Goal: Entertainment & Leisure: Consume media (video, audio)

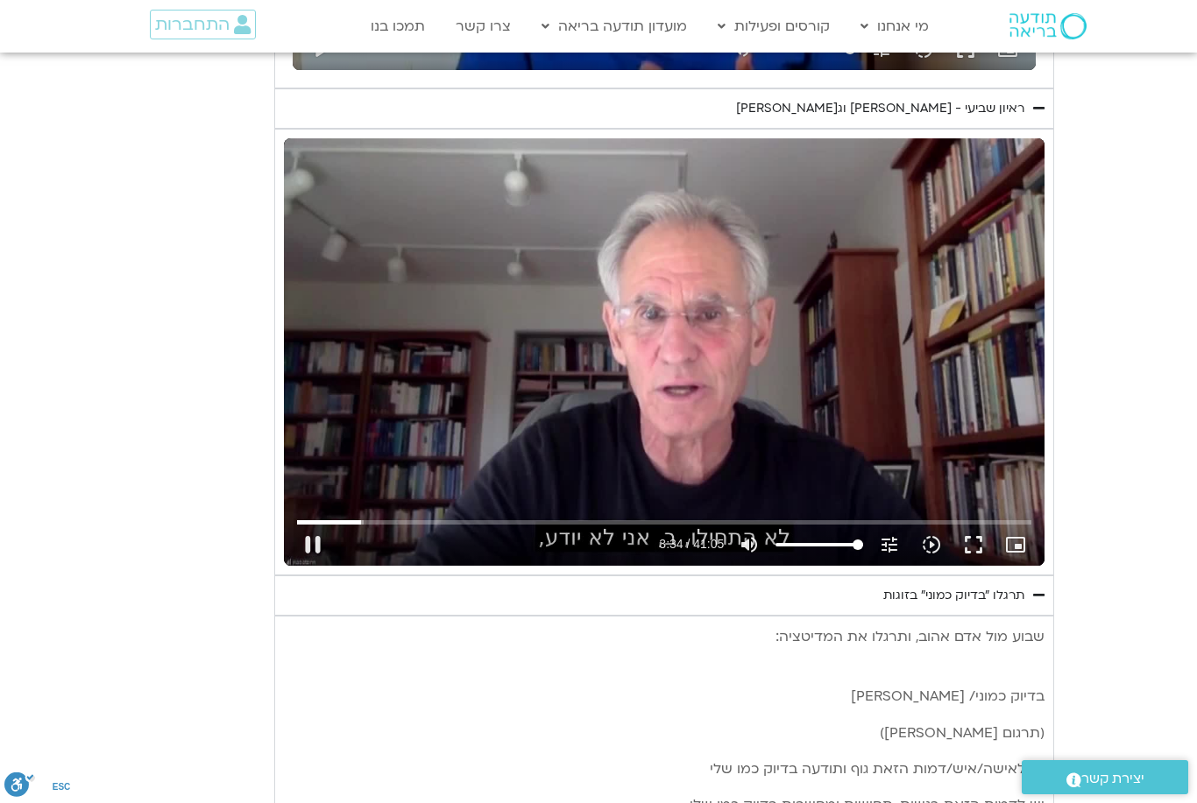
click at [961, 544] on button "fullscreen" at bounding box center [973, 545] width 42 height 42
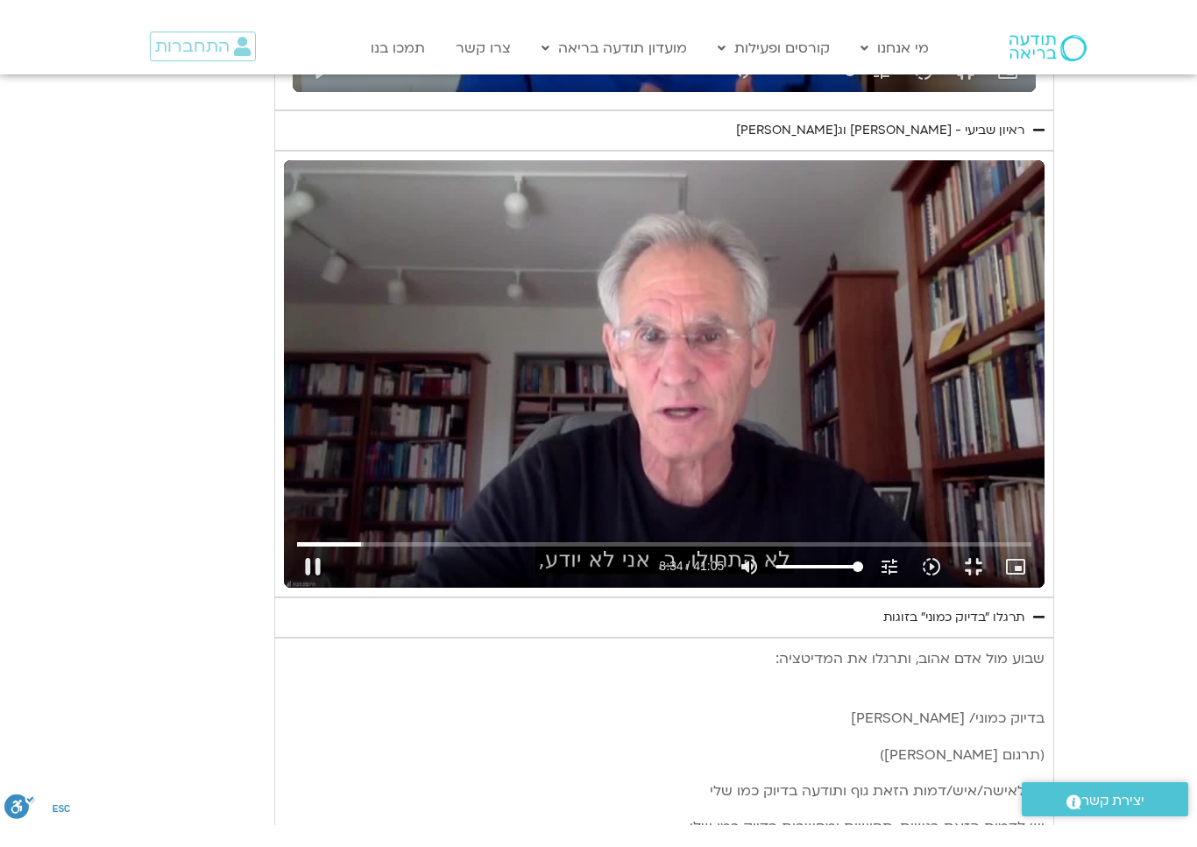
scroll to position [21, 0]
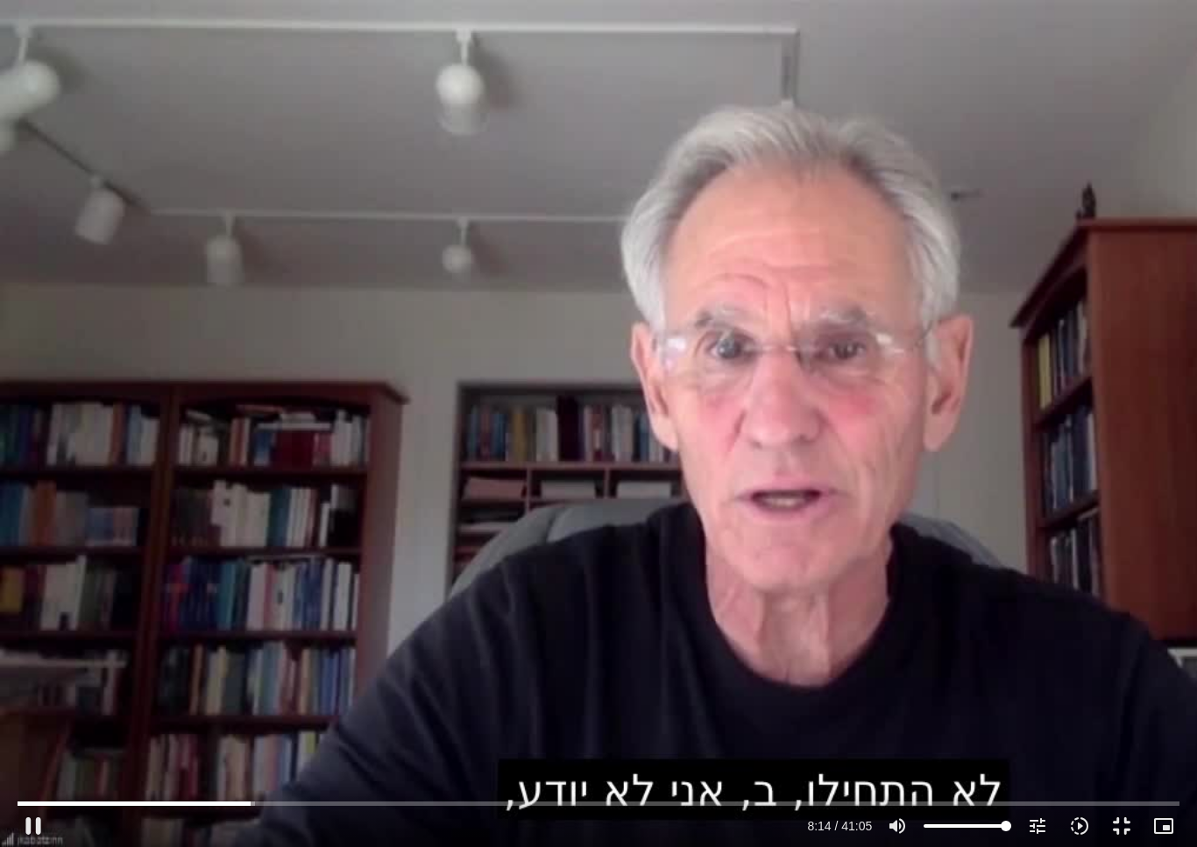
click at [30, 803] on input "Seek" at bounding box center [599, 803] width 1163 height 11
click at [29, 803] on button "pause" at bounding box center [33, 826] width 42 height 42
click at [32, 803] on button "play_arrow" at bounding box center [33, 826] width 42 height 42
click at [33, 803] on button "pause" at bounding box center [33, 826] width 42 height 42
click at [46, 803] on button "play_arrow" at bounding box center [33, 826] width 42 height 42
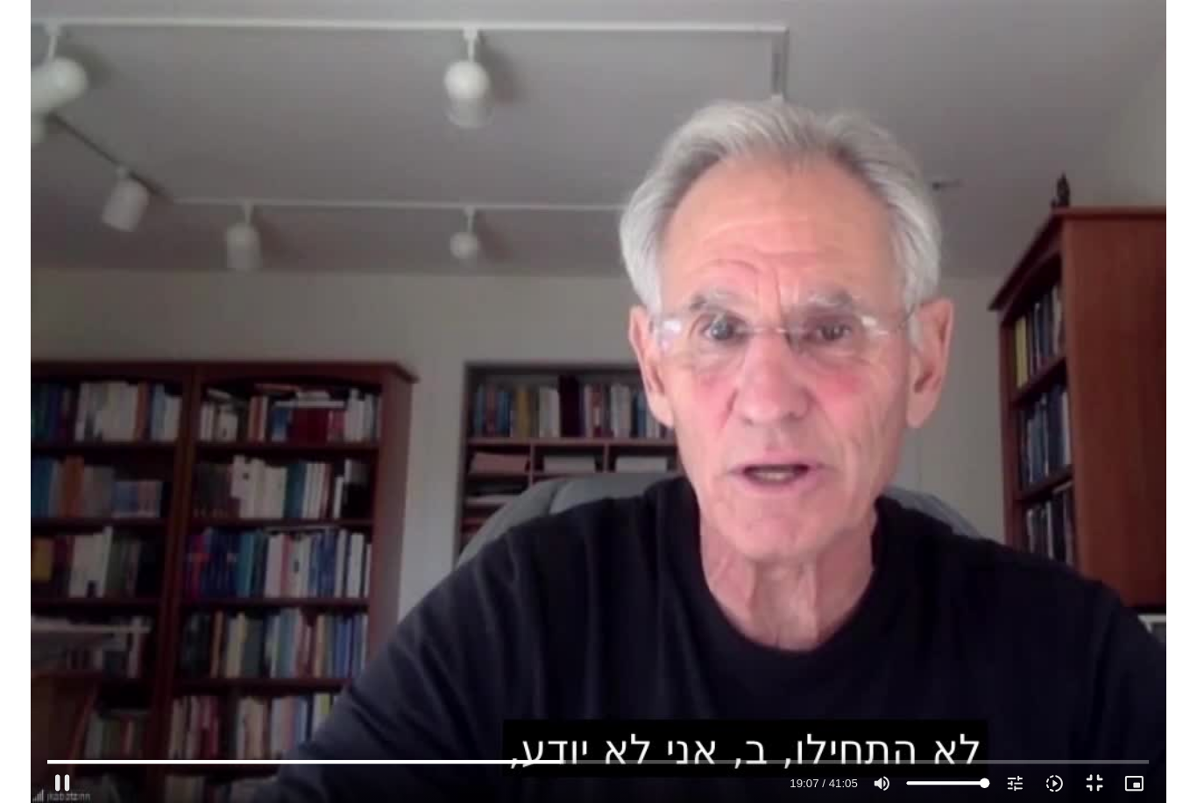
scroll to position [1260, 0]
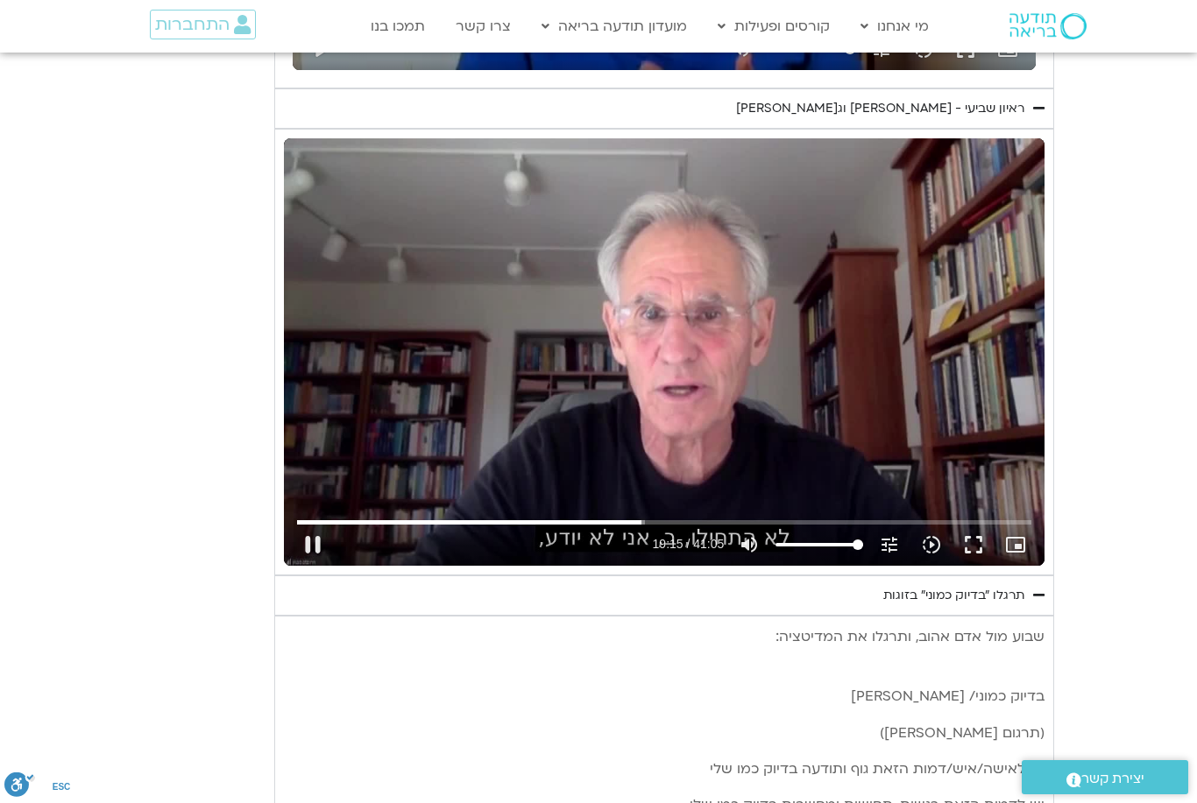
click at [311, 534] on button "pause" at bounding box center [313, 545] width 42 height 42
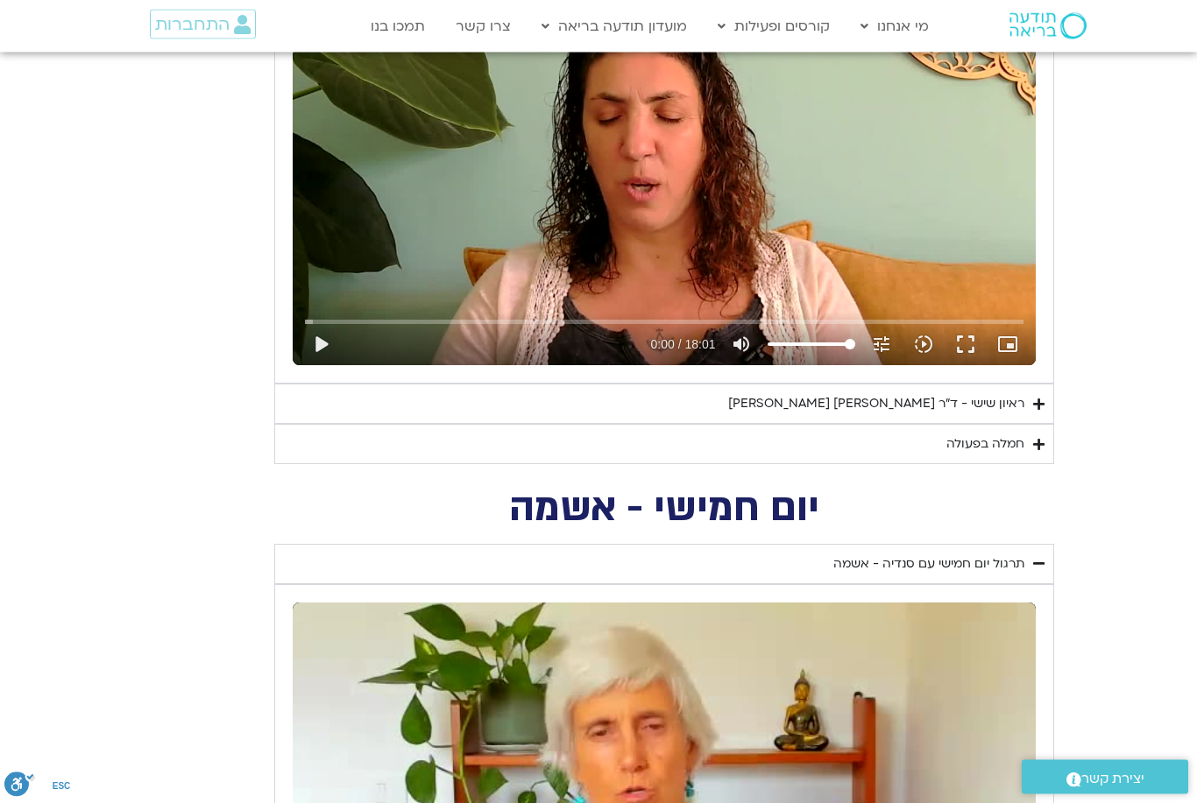
scroll to position [3004, 0]
click at [1030, 407] on summary "ראיון שישי - ד"ר [PERSON_NAME] [PERSON_NAME]" at bounding box center [664, 404] width 780 height 40
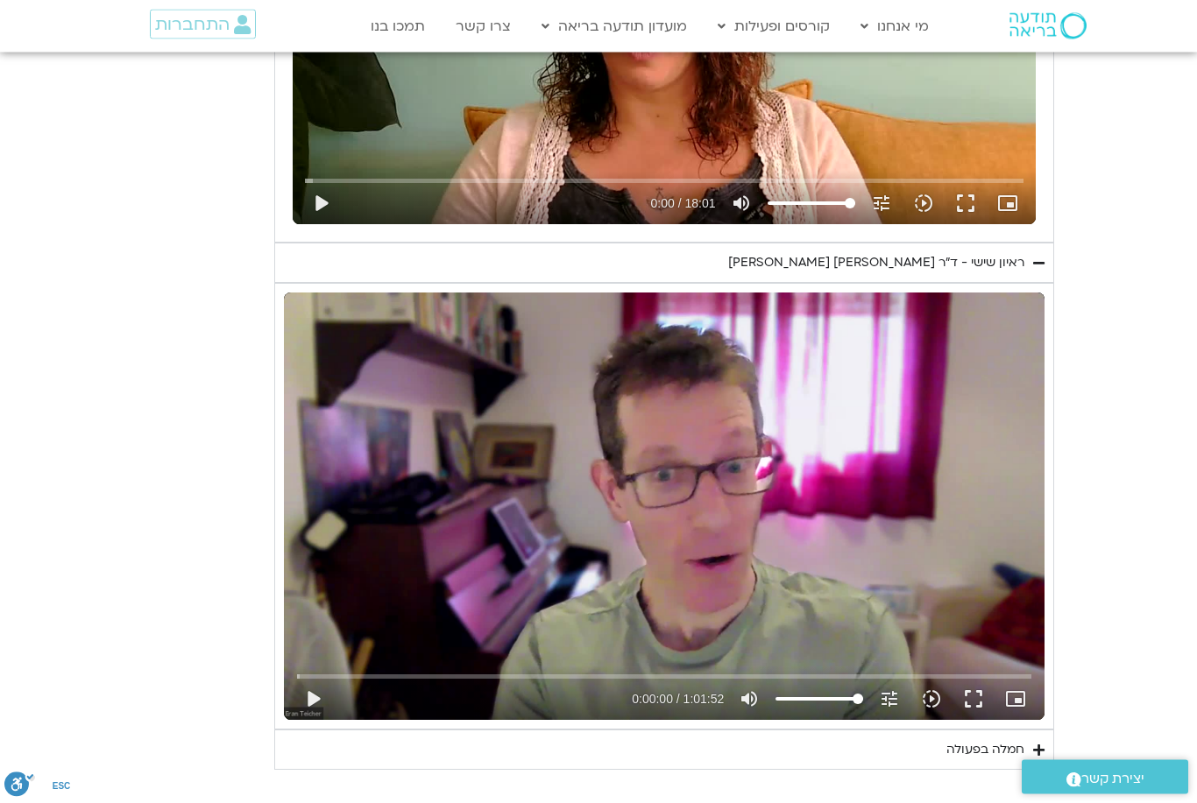
scroll to position [3145, 0]
click at [315, 697] on button "play_arrow" at bounding box center [313, 699] width 42 height 42
type input "1155.77599867733"
type input "0.0617095416673692"
type input "1155.77599867733"
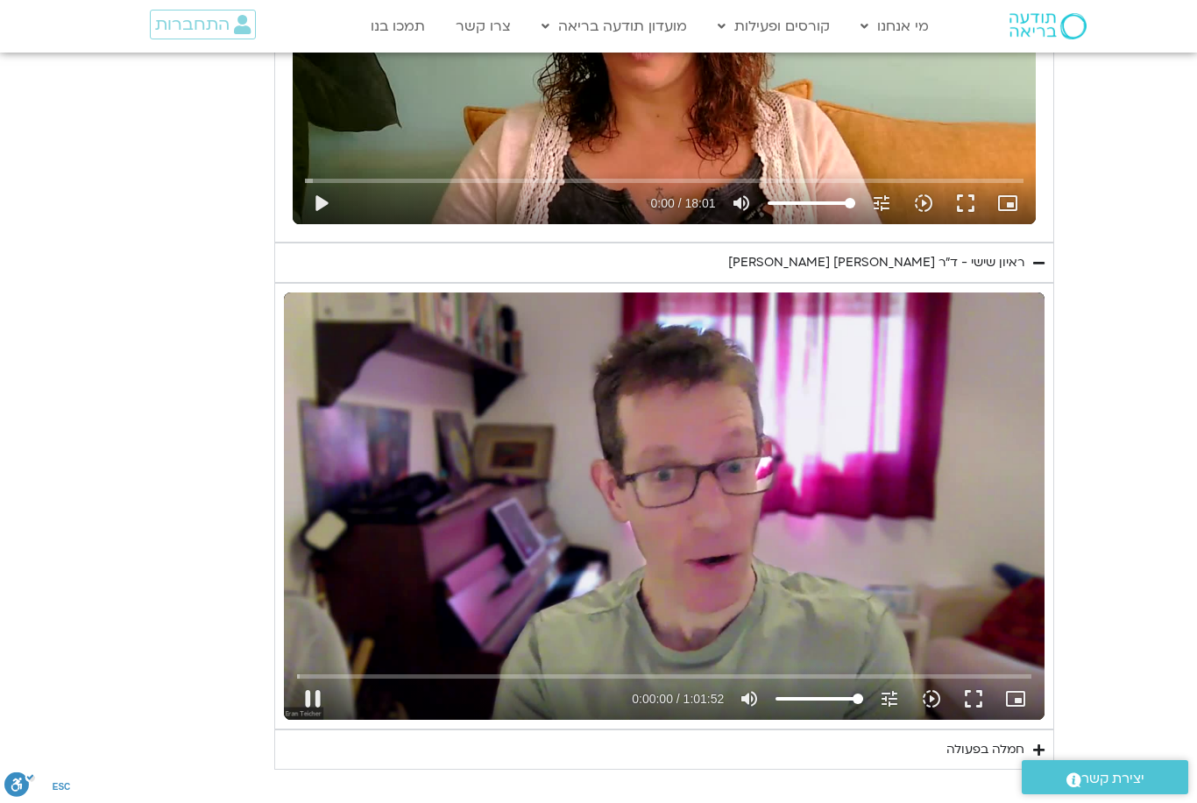
type input "0.187125541677233"
type input "1155.77599867733"
type input "0.222301751001181"
type input "1155.77599867733"
type input "0.34835225099932"
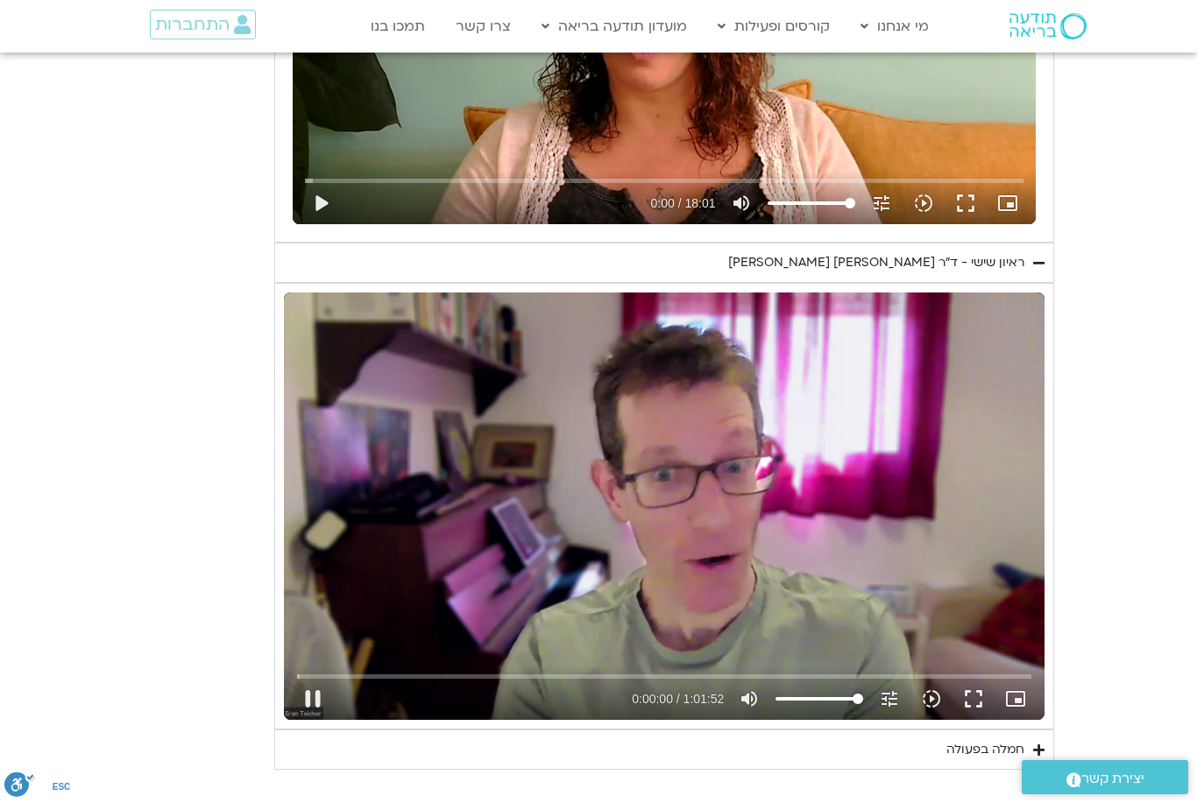
type input "1155.77599867733"
type input "0.474211209327131"
type input "1155.77599867733"
type input "0.599404667001293"
type input "1155.77599867733"
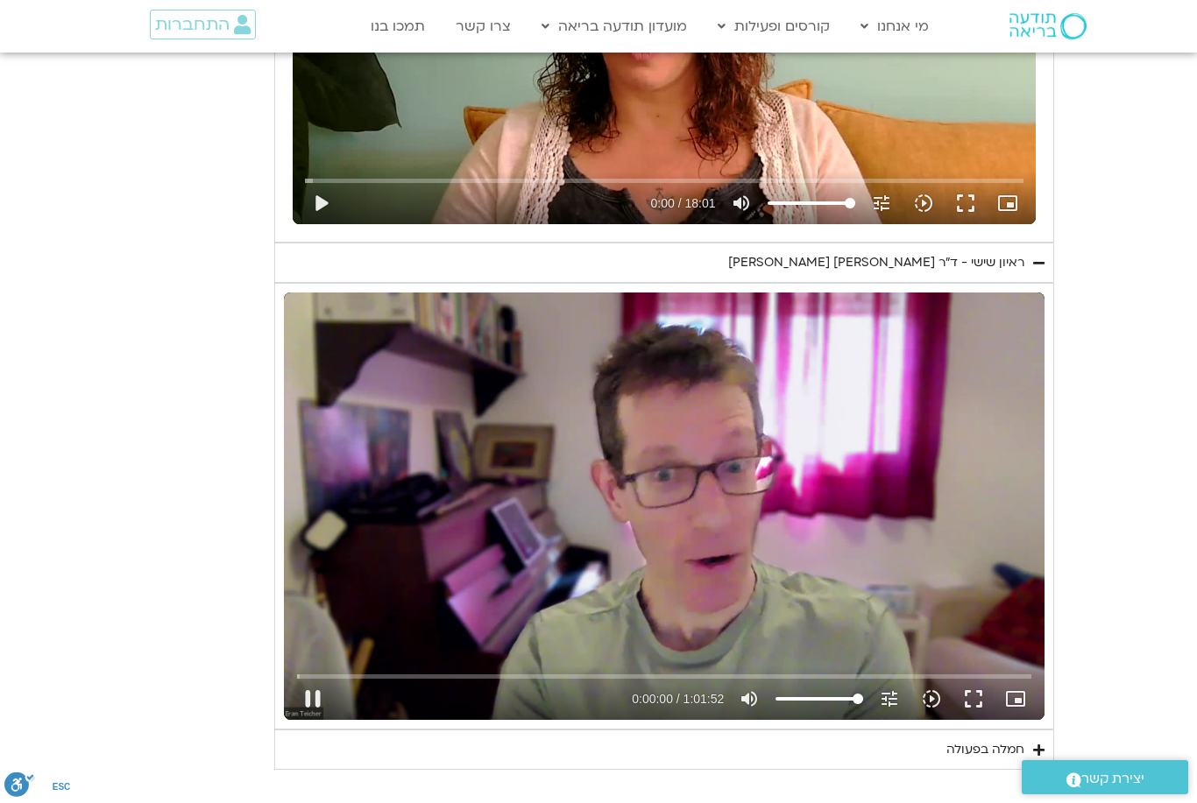
type input "0.727068333988497"
type input "1155.77599867733"
type input "0.852215375991509"
type input "1155.77599867733"
type input "0.919344937"
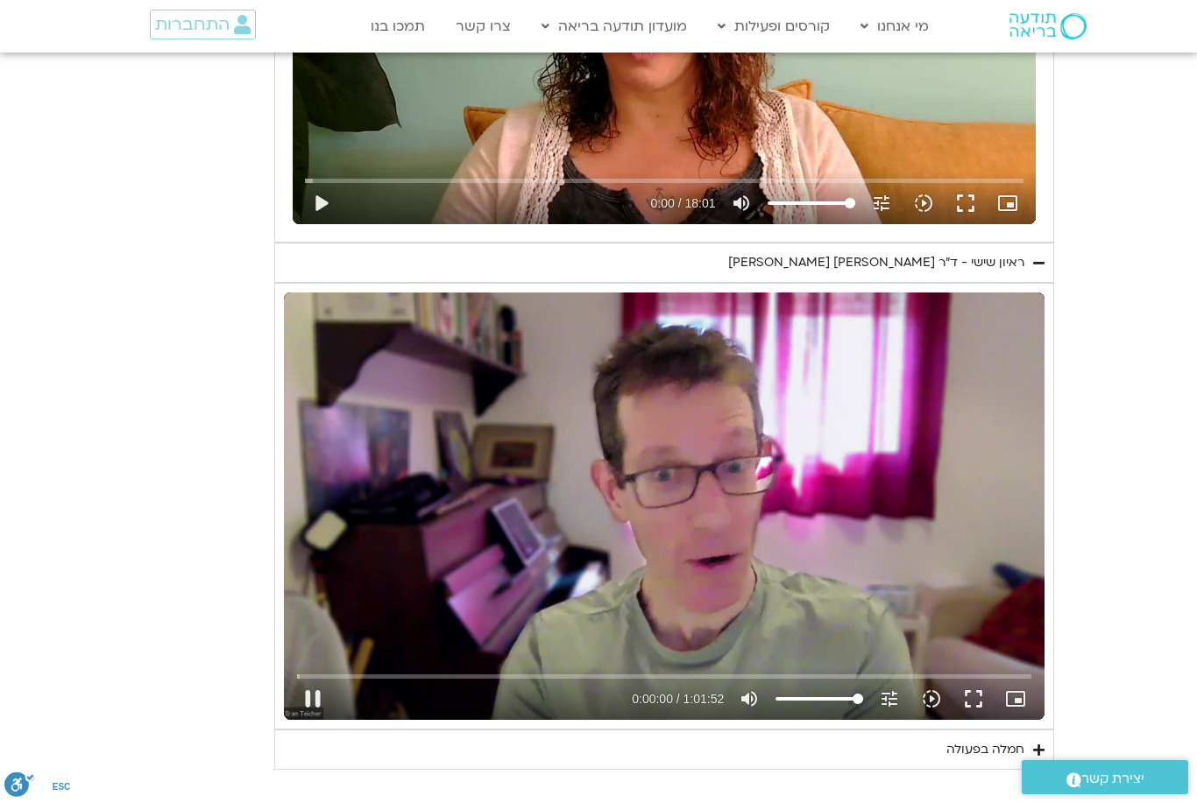
type input "1155.77599867733"
type input "1.10314388133381"
type input "1155.77599867733"
type input "1.22829719933238"
type input "1155.77599867733"
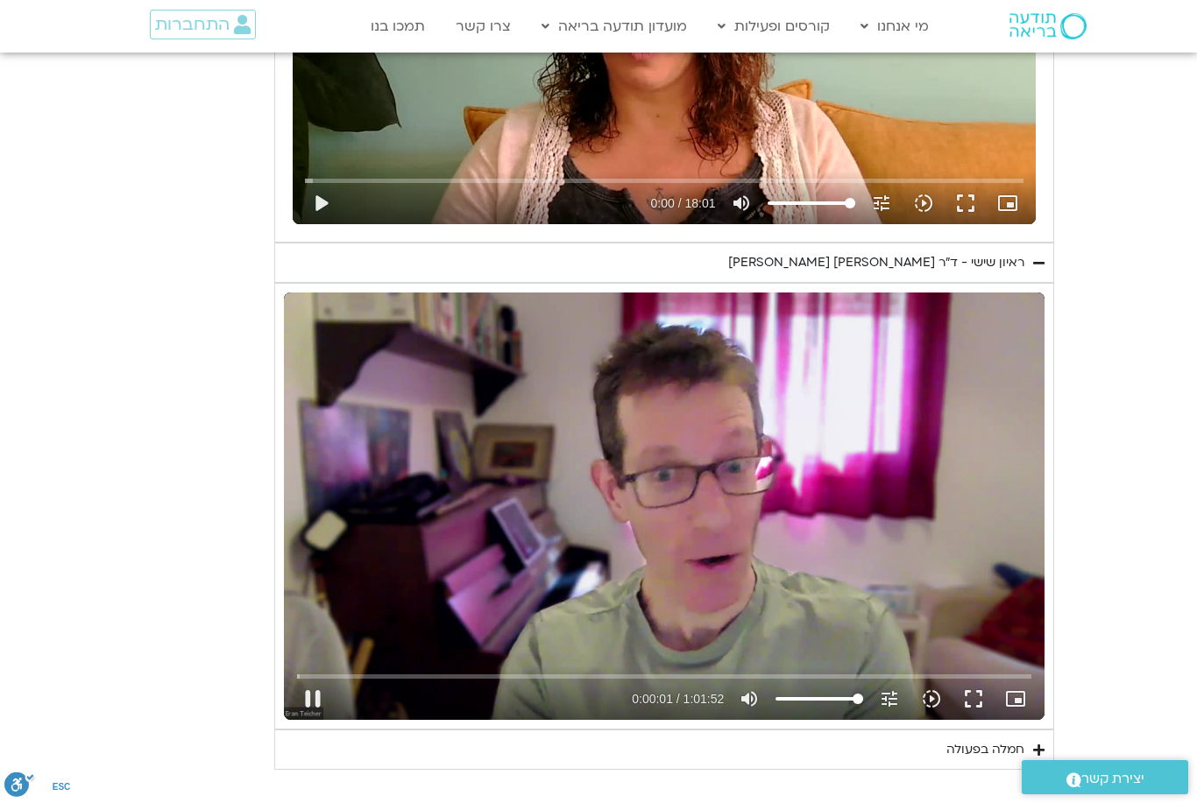
type input "1.35357943366127"
type input "1155.77599867733"
type input "1.47974746066232"
type input "1155.77599867733"
type input "1.60482263667377"
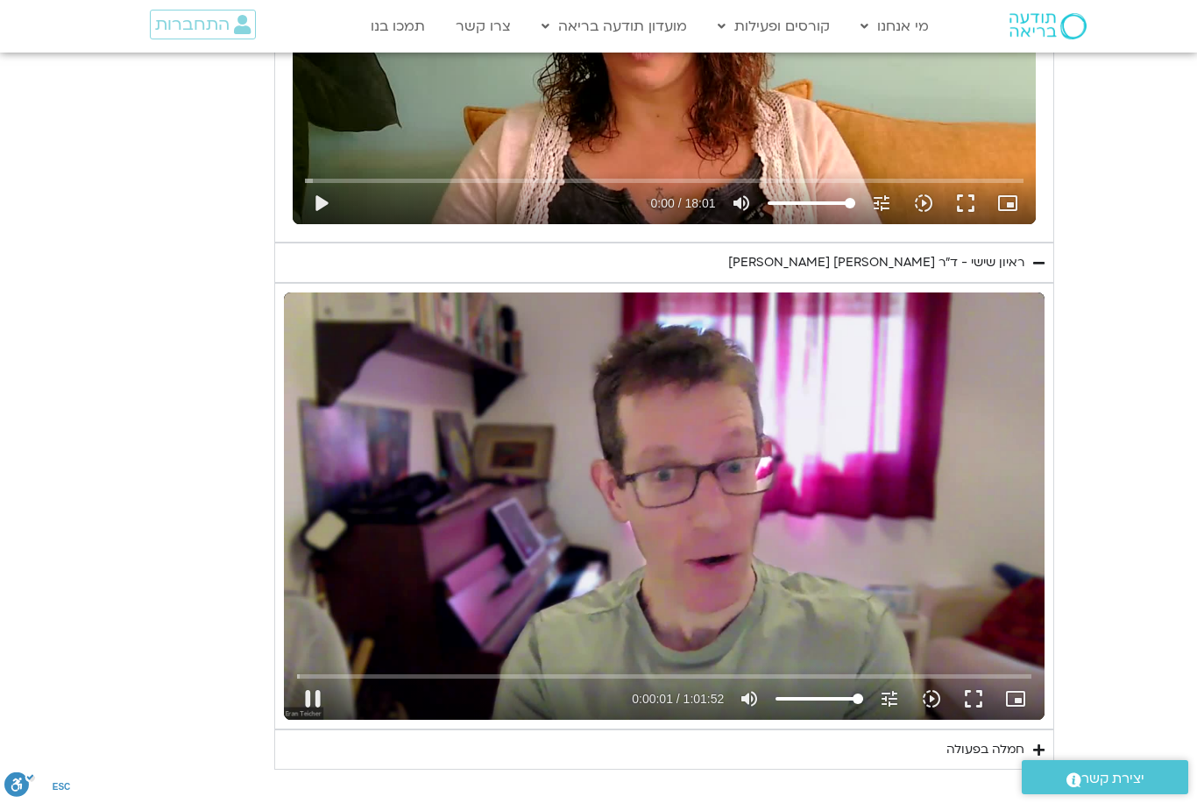
type input "1155.77599867733"
type input "1.73052857999607"
type input "1155.77599867733"
type input "1.85563981434097"
type input "1155.77599867733"
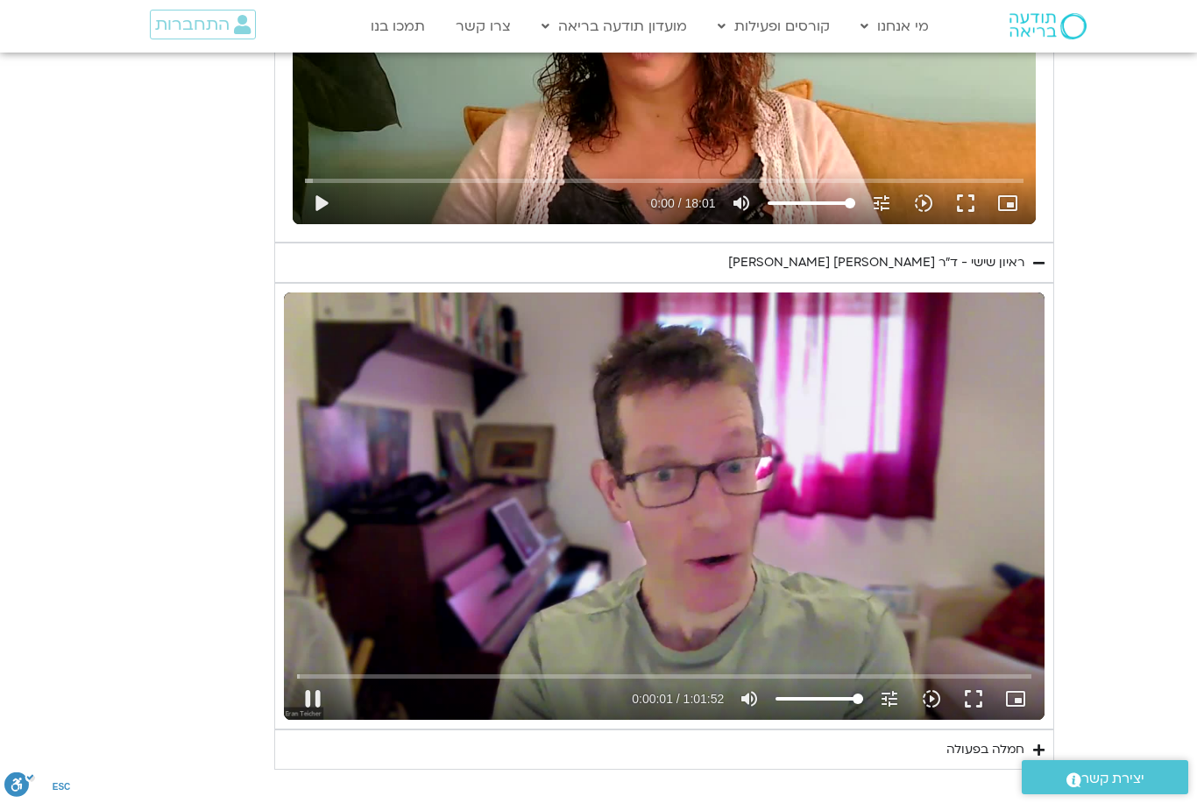
type input "1.918991972"
type input "1155.77599867733"
type input "2.10582694133896"
type input "1155.77599867733"
type input "2.2466675140055"
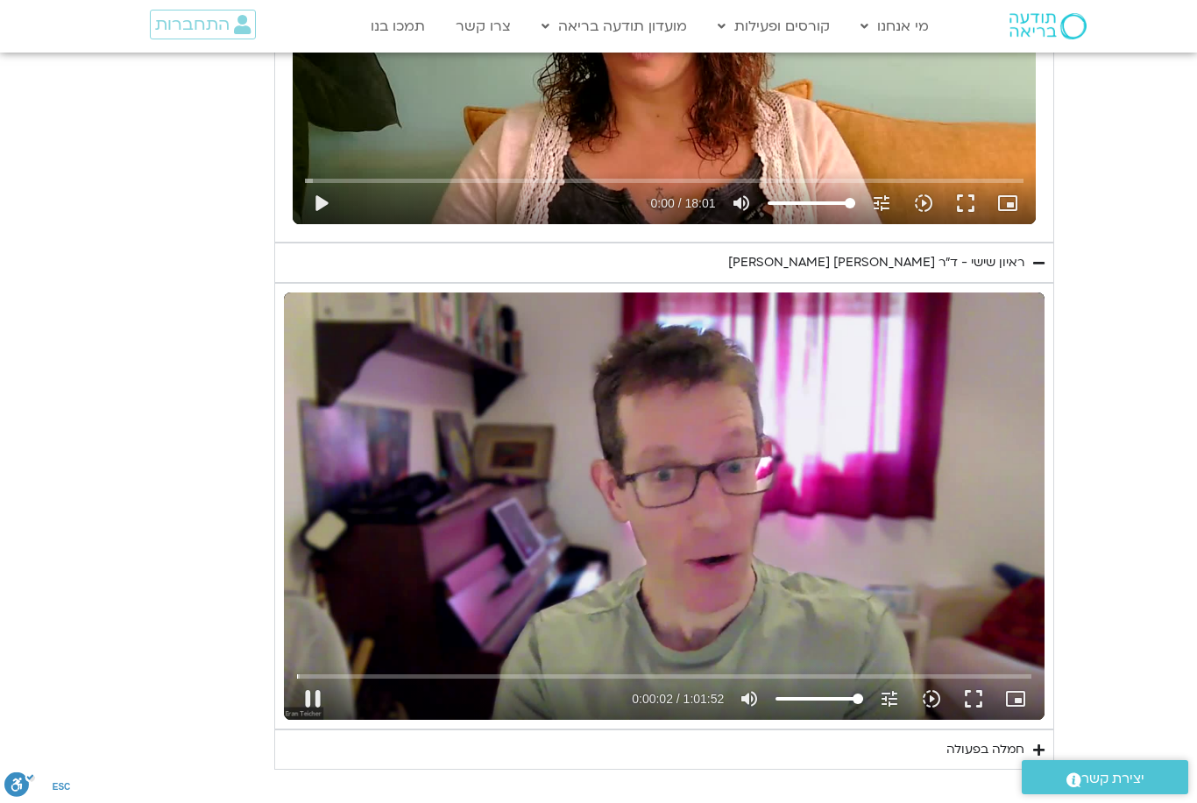
type input "1155.77599867733"
type input "2.37224442133843"
type input "1155.77599867733"
type input "2.50049857800714"
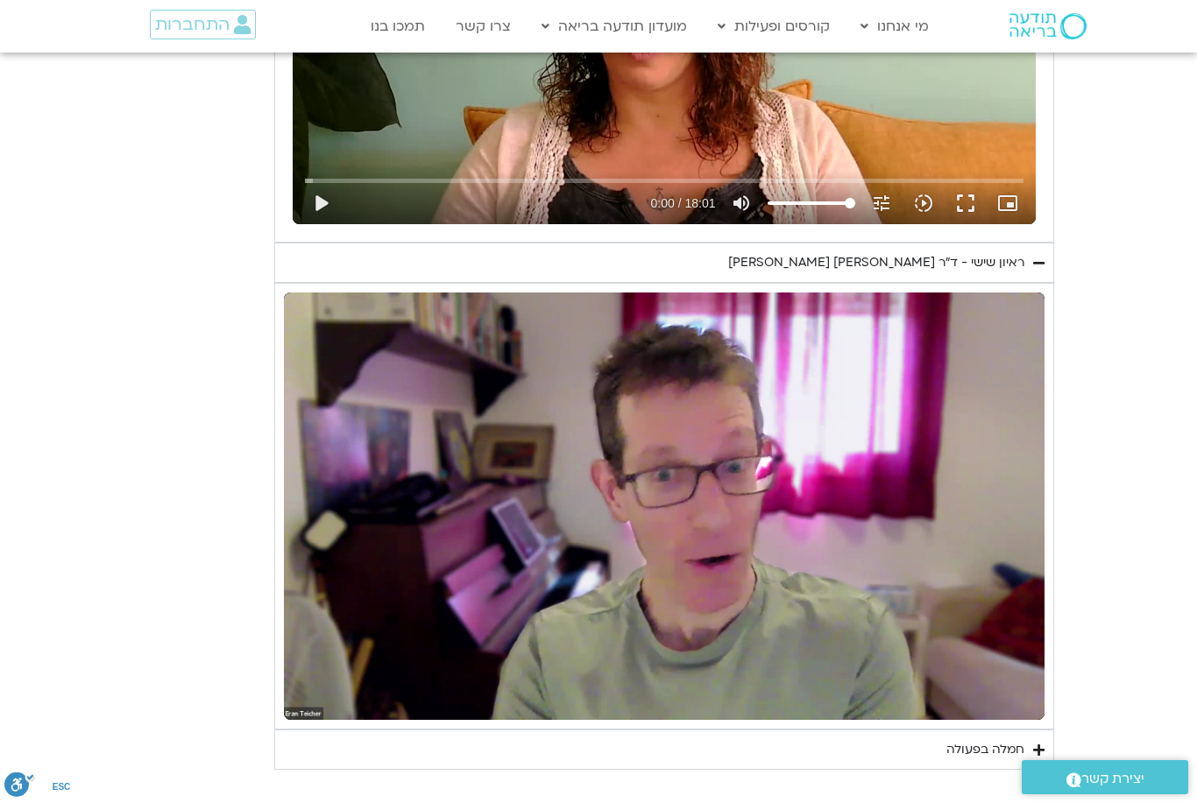
click at [1037, 748] on icon "Accordion. Open links with Enter or Space, close with Escape, and navigate with…" at bounding box center [1038, 750] width 11 height 13
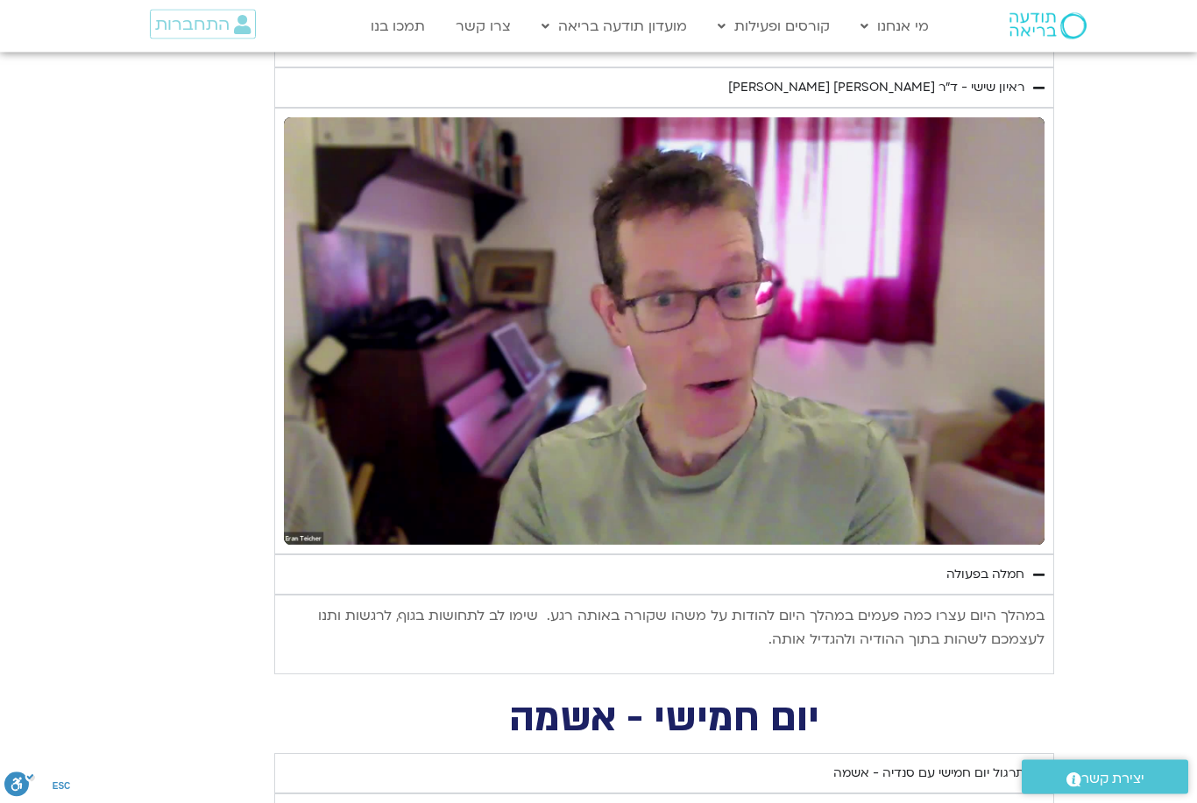
scroll to position [3321, 0]
type input "1155.77599867733"
type input "22.3059691733371"
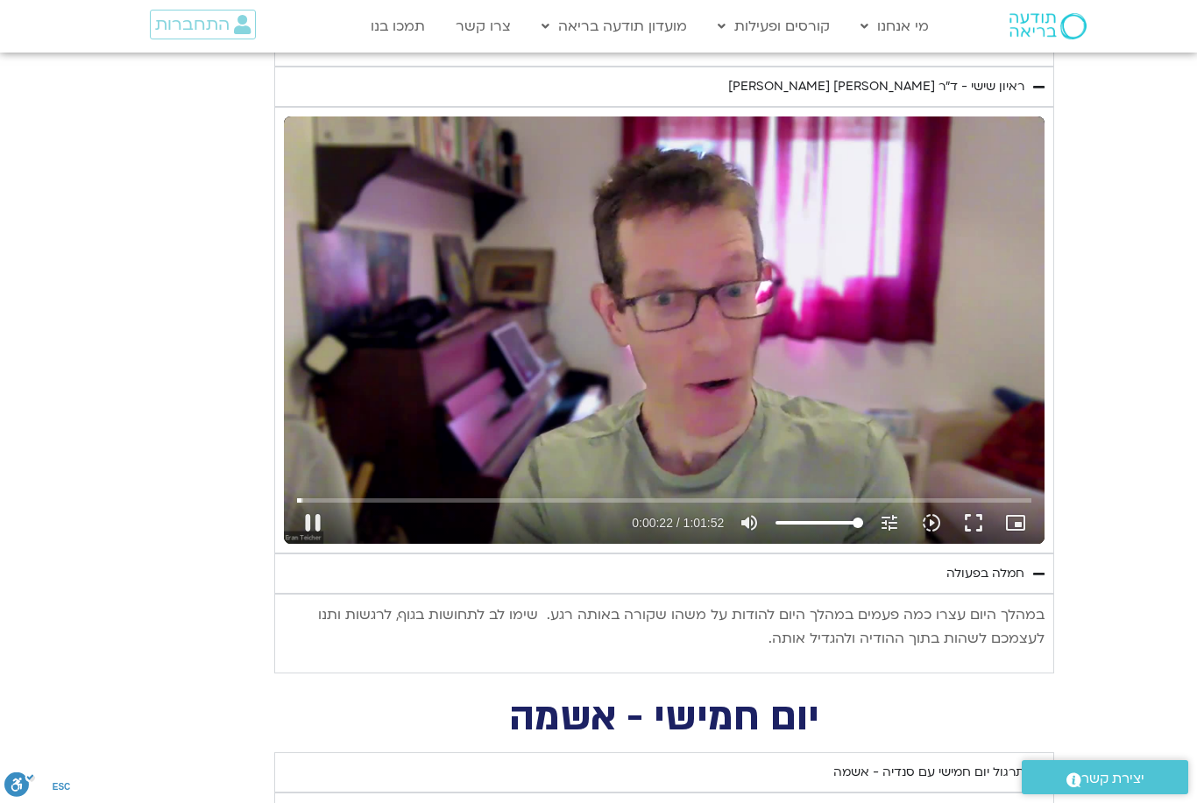
type input "1155.77599867733"
type input "22.3799162149964"
type input "1155.77599867733"
type input "22.5057333376634"
type input "1155.77599867733"
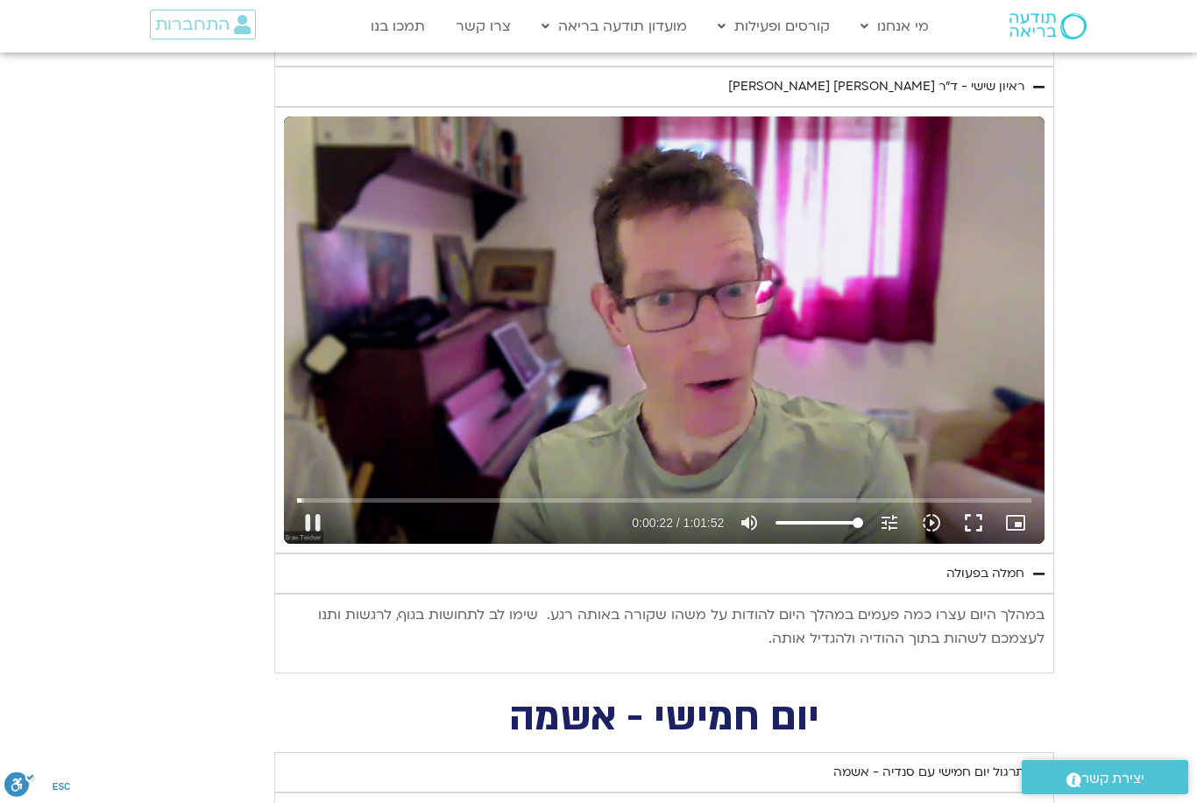
type input "22.6310449813285"
type input "1155.77599867733"
type input "22.7632392106711"
type input "1155.77599867733"
type input "22.8902751463291"
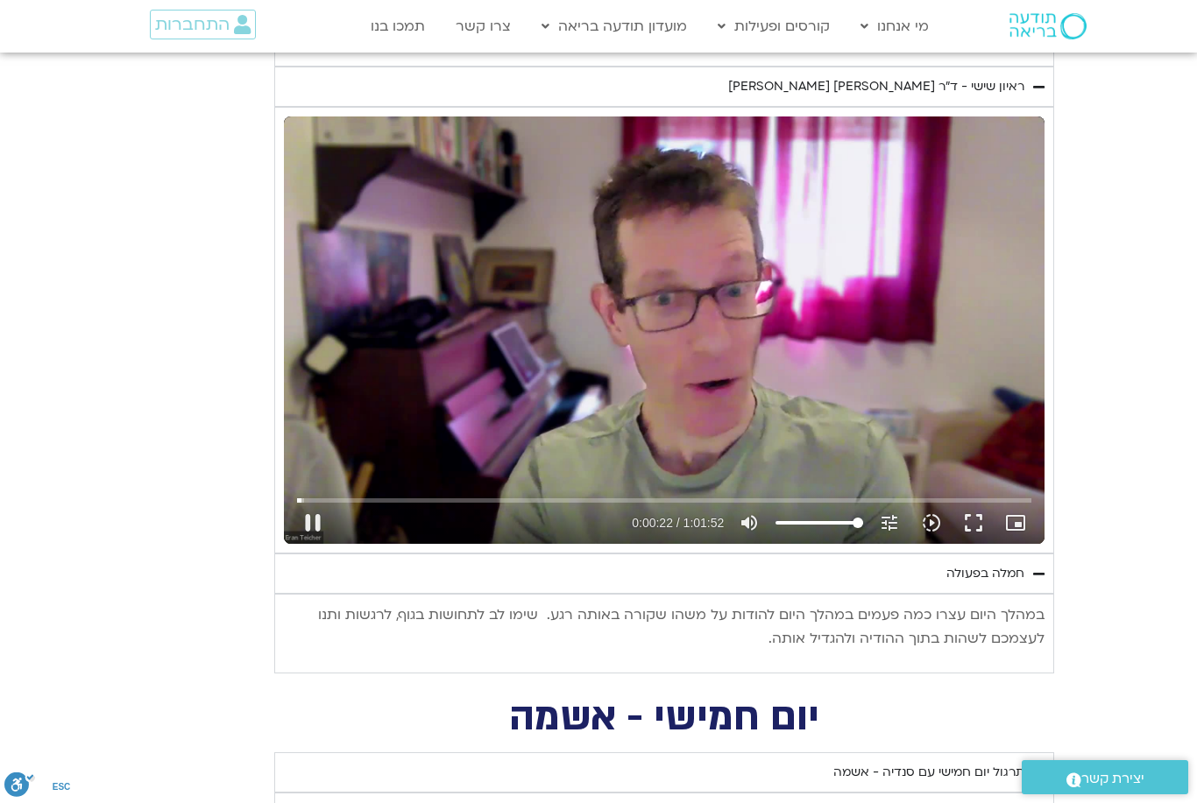
type input "1155.77599867733"
type input "23.0153923459968"
type input "1155.77599867733"
type input "23.1416225733435"
type input "1155.77599867733"
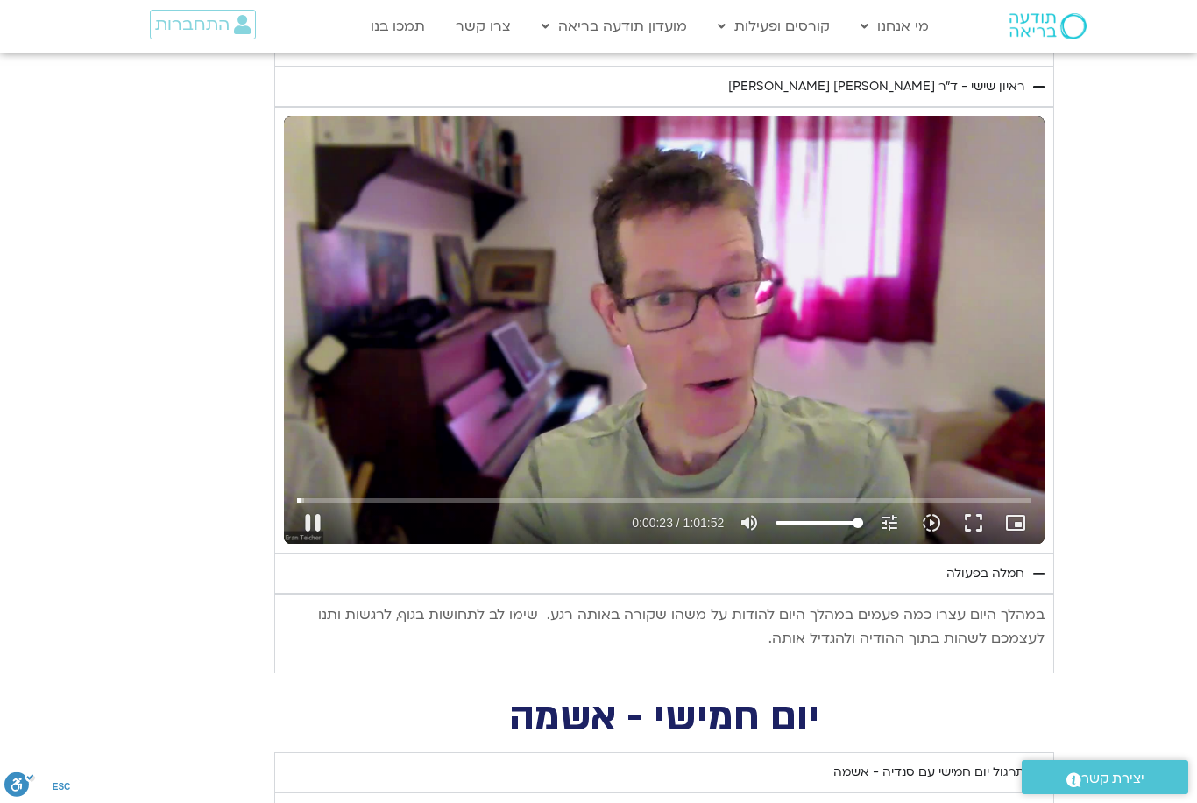
type input "23.2670291350033"
type input "1155.77599867733"
type input "23.3923122373363"
type input "1155.77599867733"
type input "23.5180121099904"
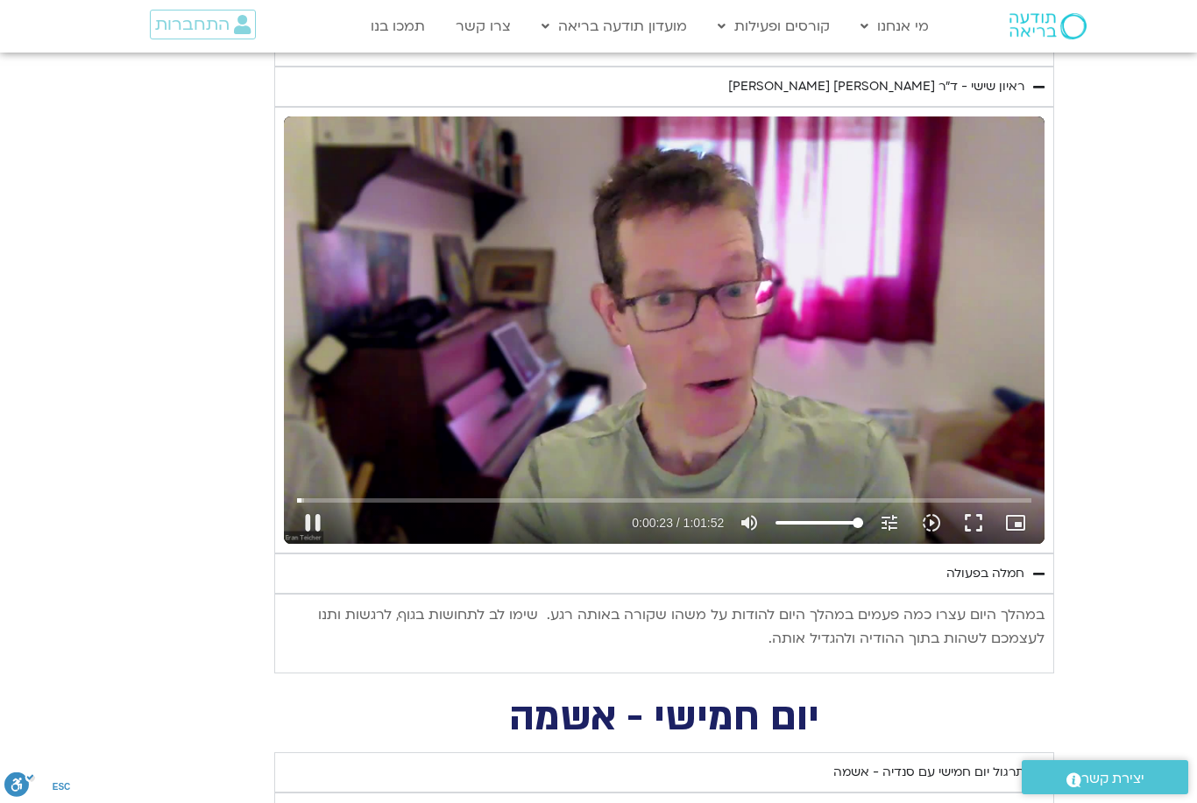
type input "1155.77599867733"
type input "23.6430780880074"
type input "1155.77599867733"
type input "23.7688239406604"
type input "1155.77599867733"
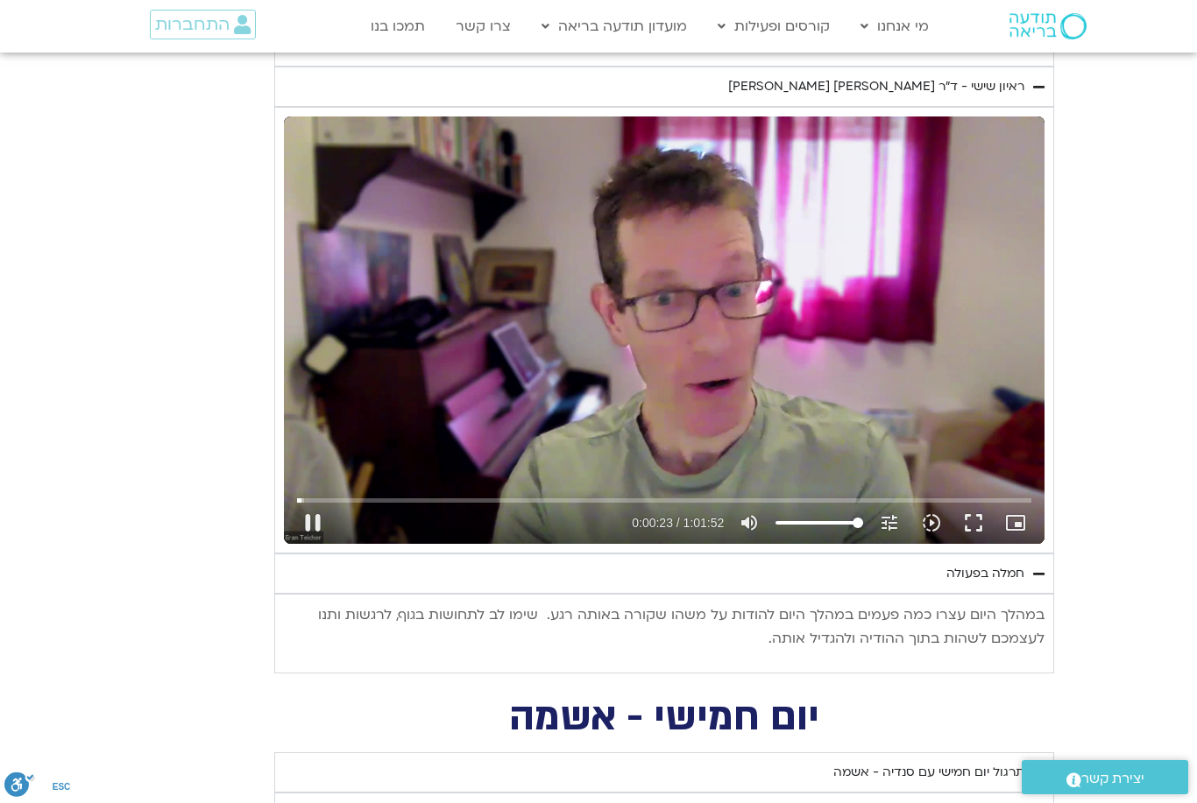
type input "23.8939103779944"
type input "1155.77599867733"
type input "24.0189642006704"
type input "1155.77599867733"
type input "24.1443761363368"
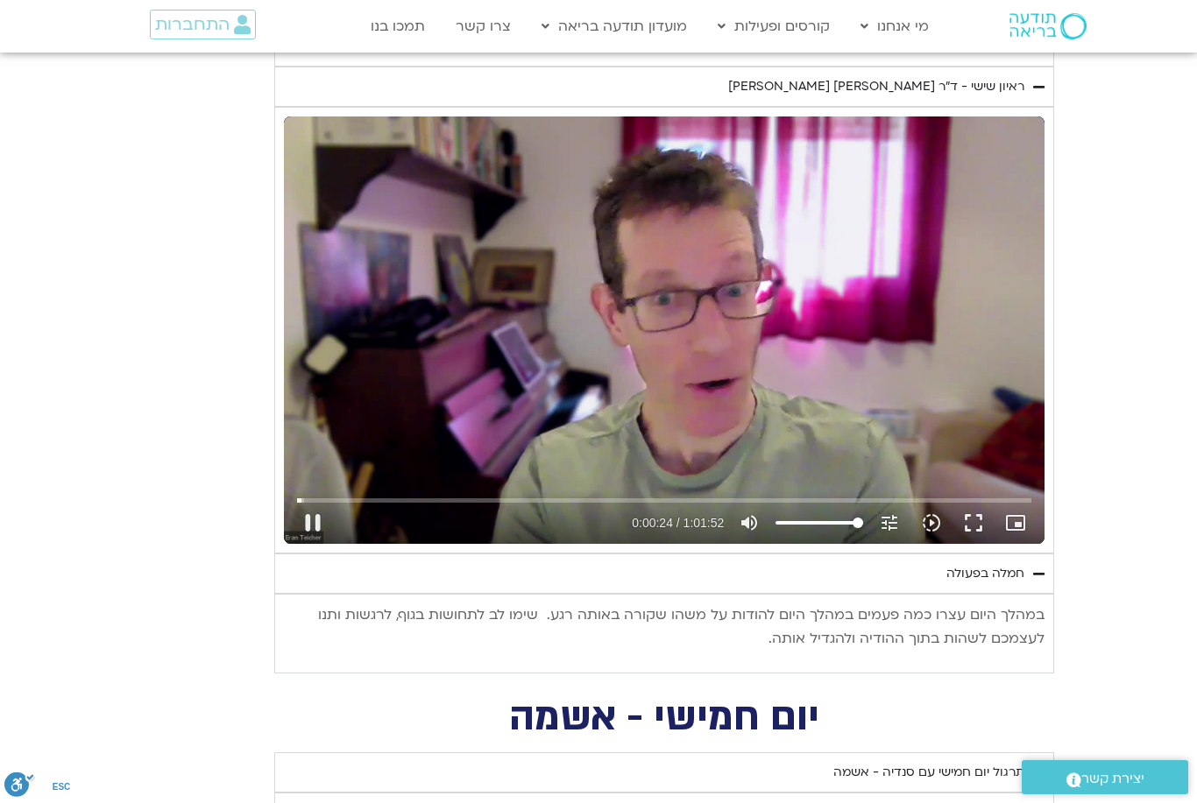
type input "1155.77599867733"
type input "24.2694951970027"
type input "1155.77599867733"
type input "24.3947163843375"
type input "1155.77599867733"
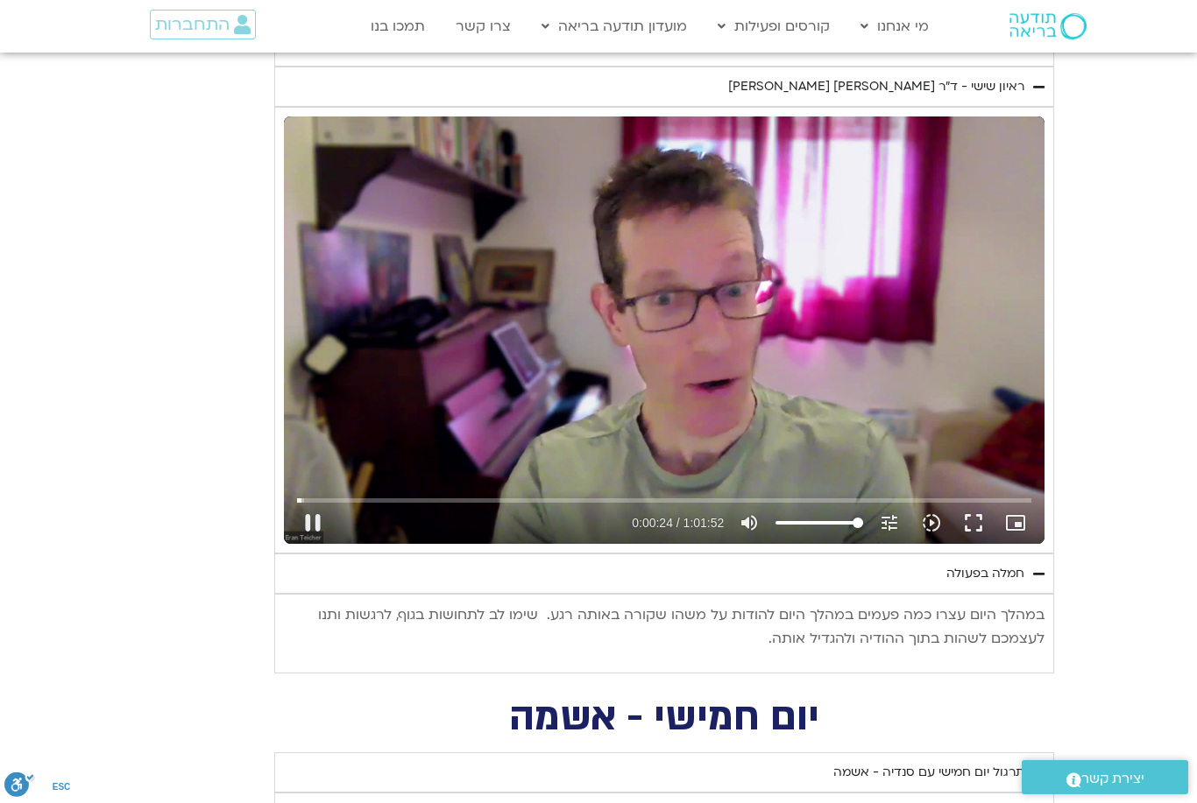
type input "24.520526214336"
type input "1155.77599867733"
type input "24.645536901013"
type input "1155.77599867733"
type input "24.7716280876711"
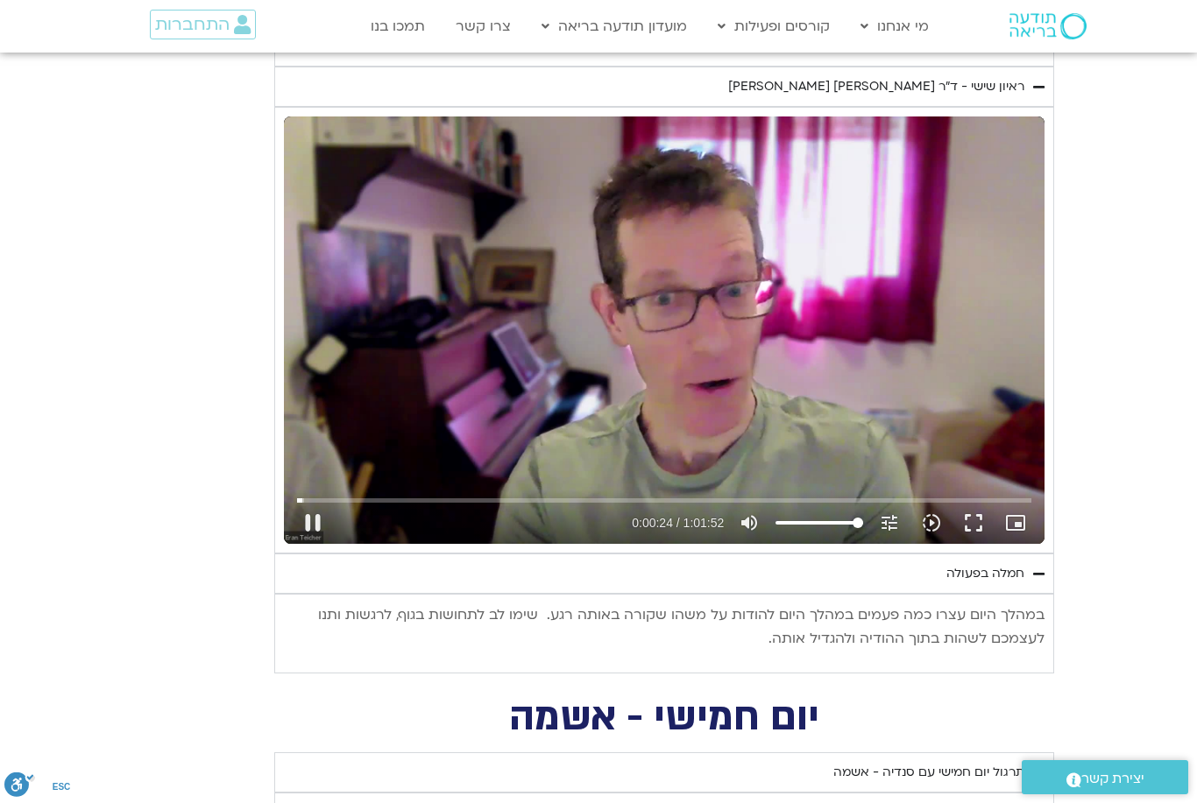
type input "1155.77599867733"
type input "24.8966689823328"
type input "1155.77599867733"
type input "25.0222853066567"
type input "1155.77599867733"
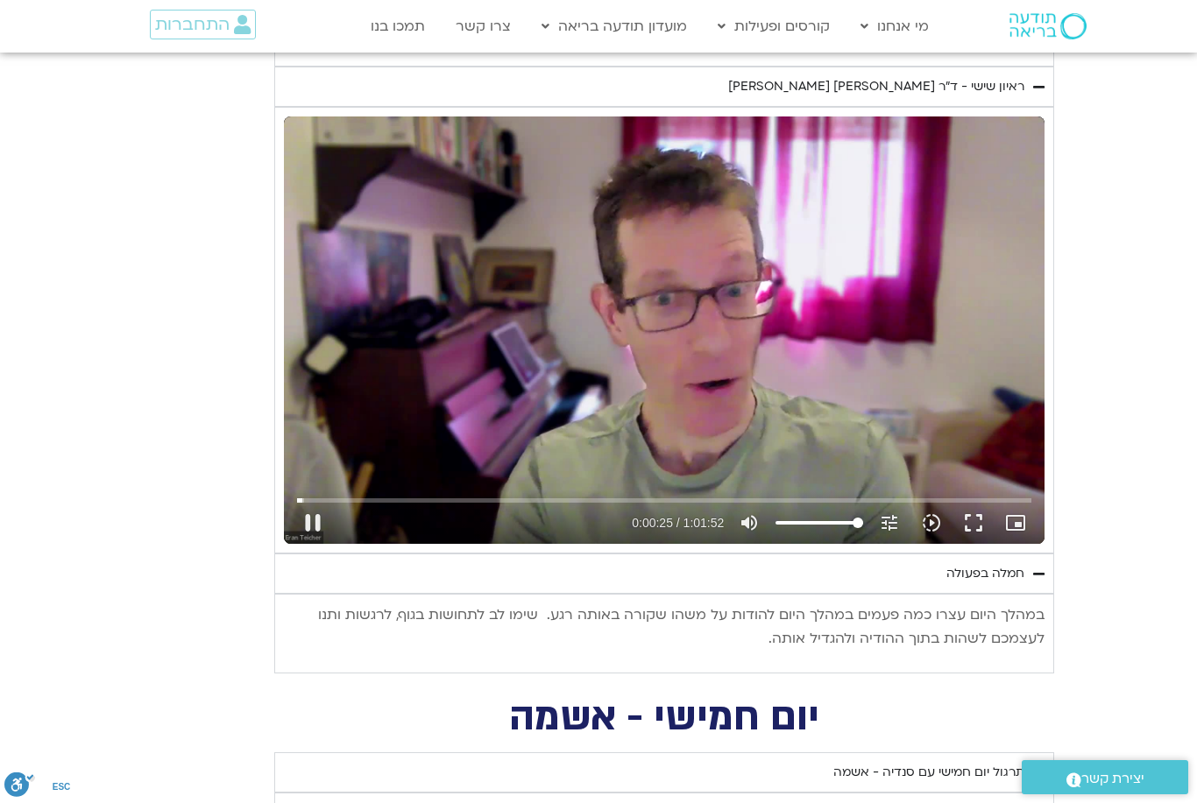
type input "25.1473836216664"
type input "1155.77599867733"
type input "25.2737806860051"
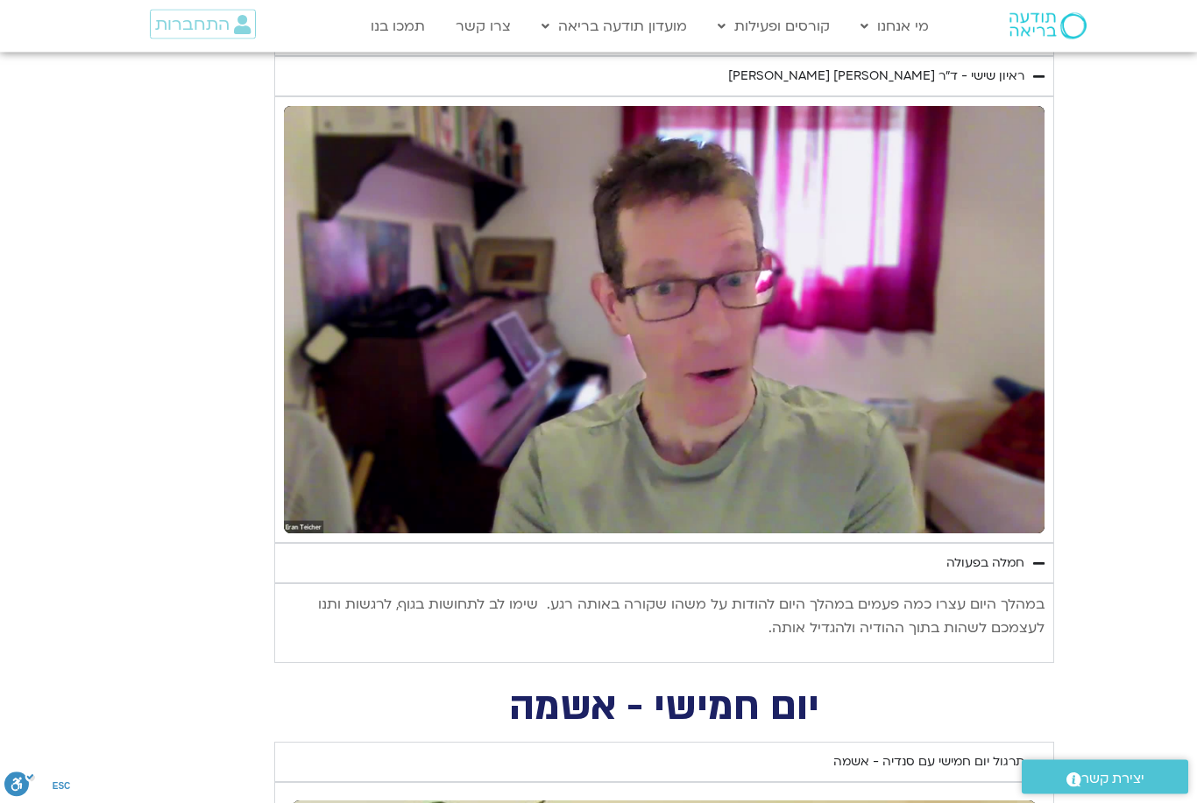
scroll to position [3317, 0]
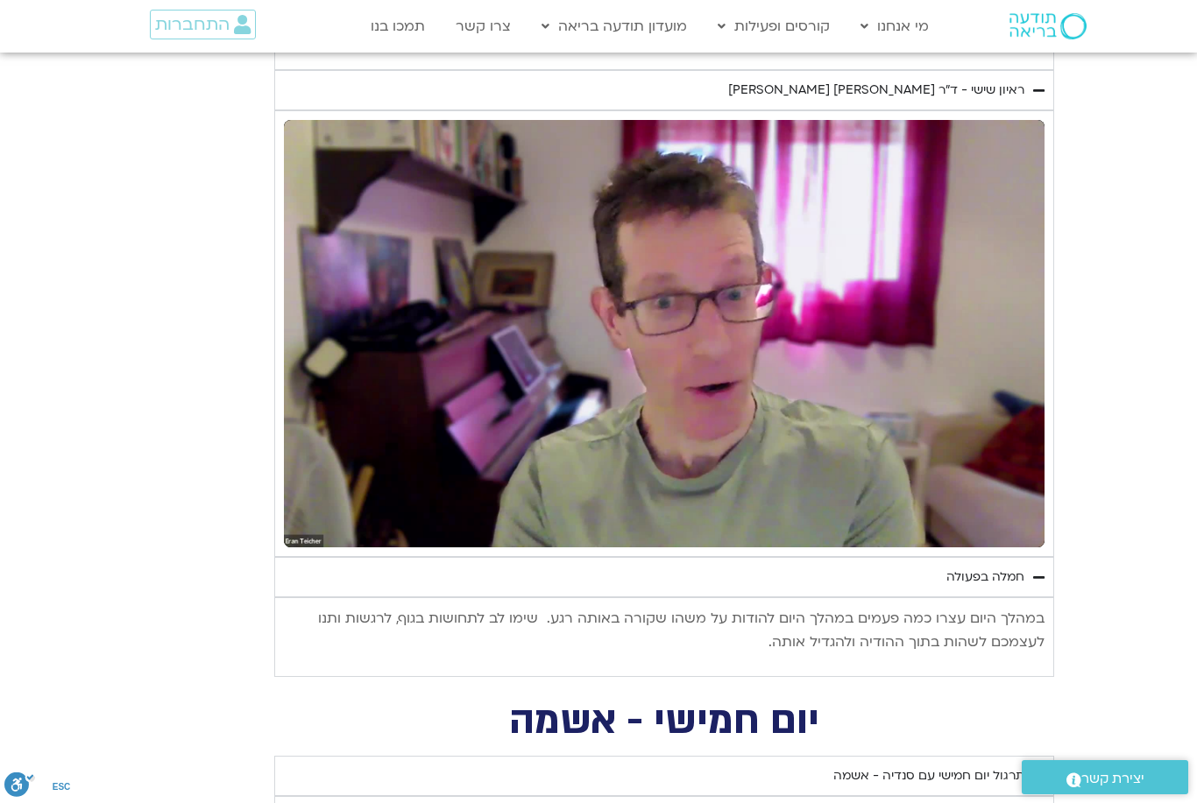
type input "1155.77599867733"
type input "112.191834217998"
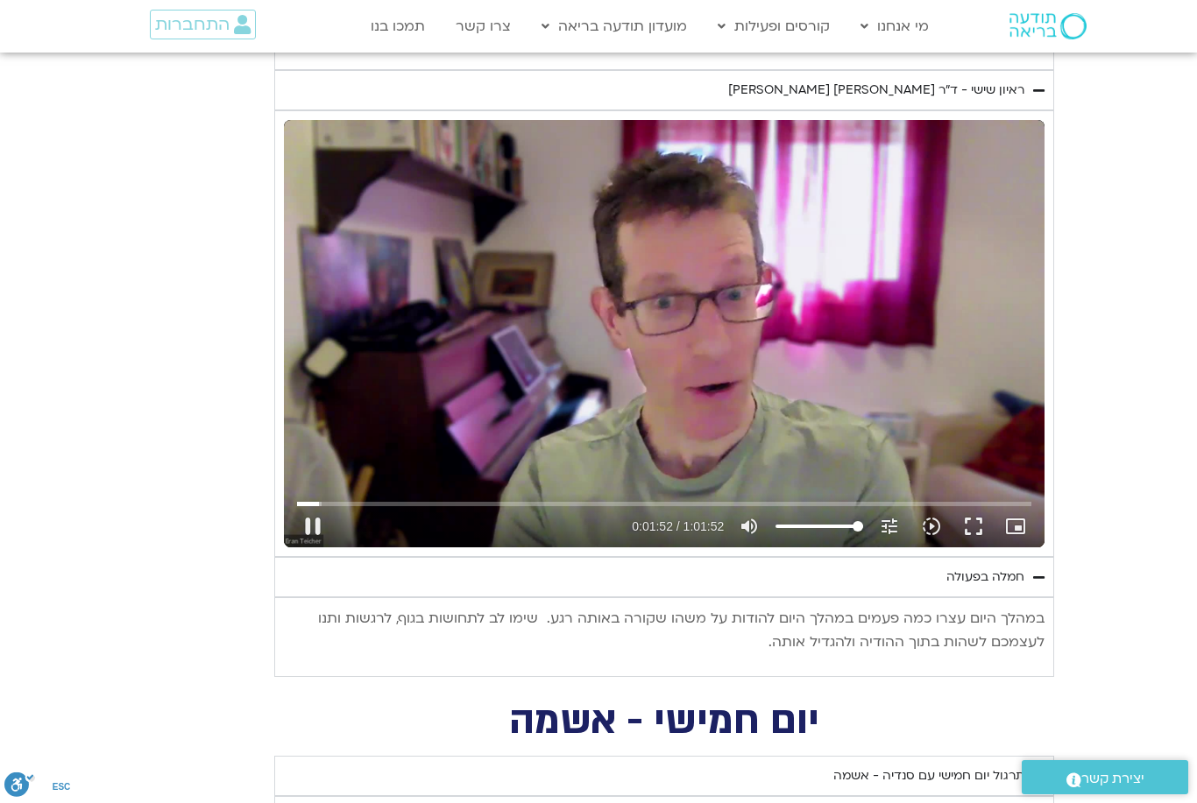
type input "1155.77599867733"
type input "112.271015864662"
type input "1155.77599867733"
type input "112.397404845666"
type input "1155.77599867733"
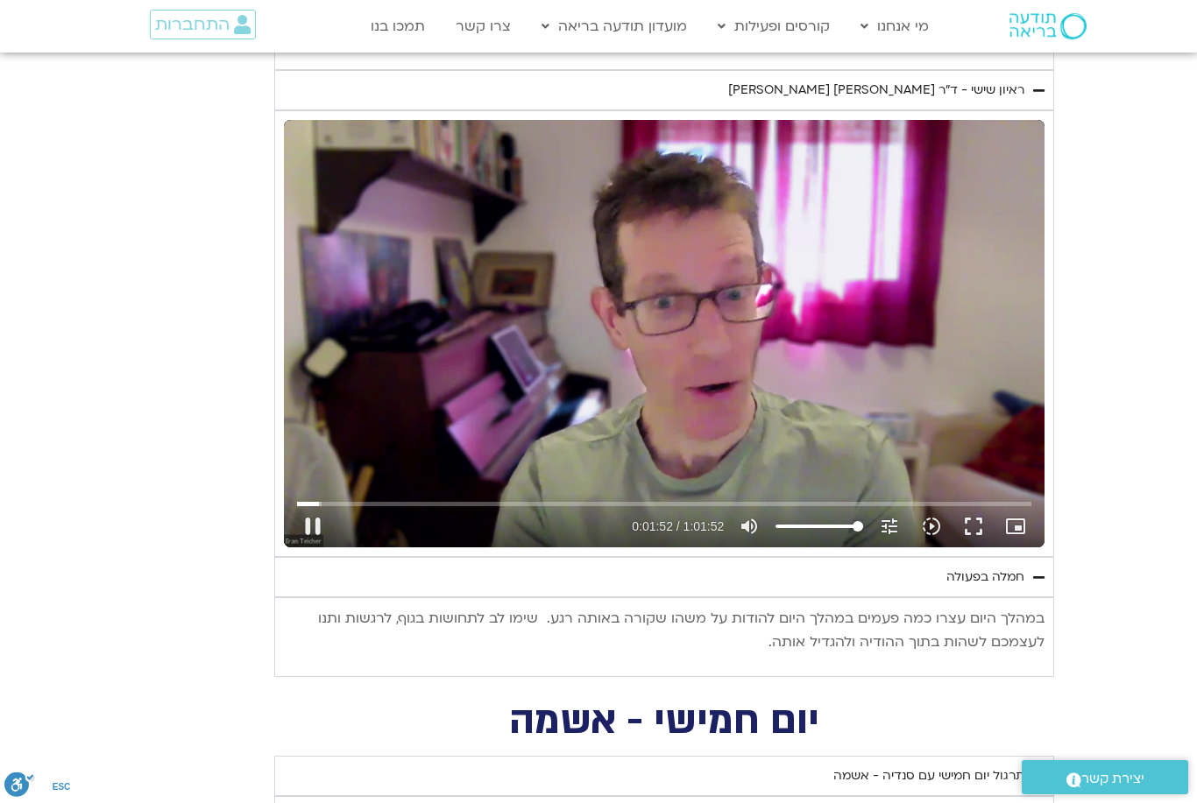
type input "112.525011850666"
type input "1155.77599867733"
type input "112.65006574833"
type input "1155.77599867733"
type input "112.778295228327"
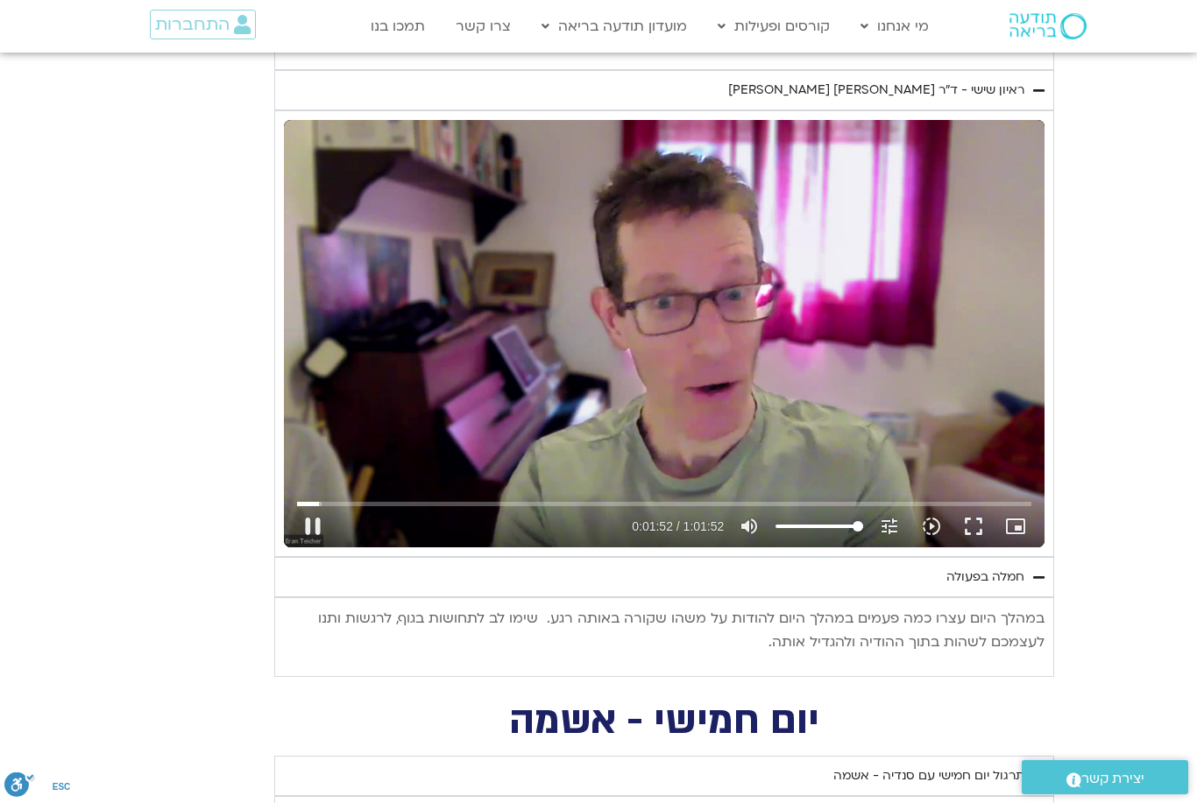
type input "1155.77599867733"
type input "112.903342315669"
type input "1155.77599867733"
type input "113.028423499338"
type input "1155.77599867733"
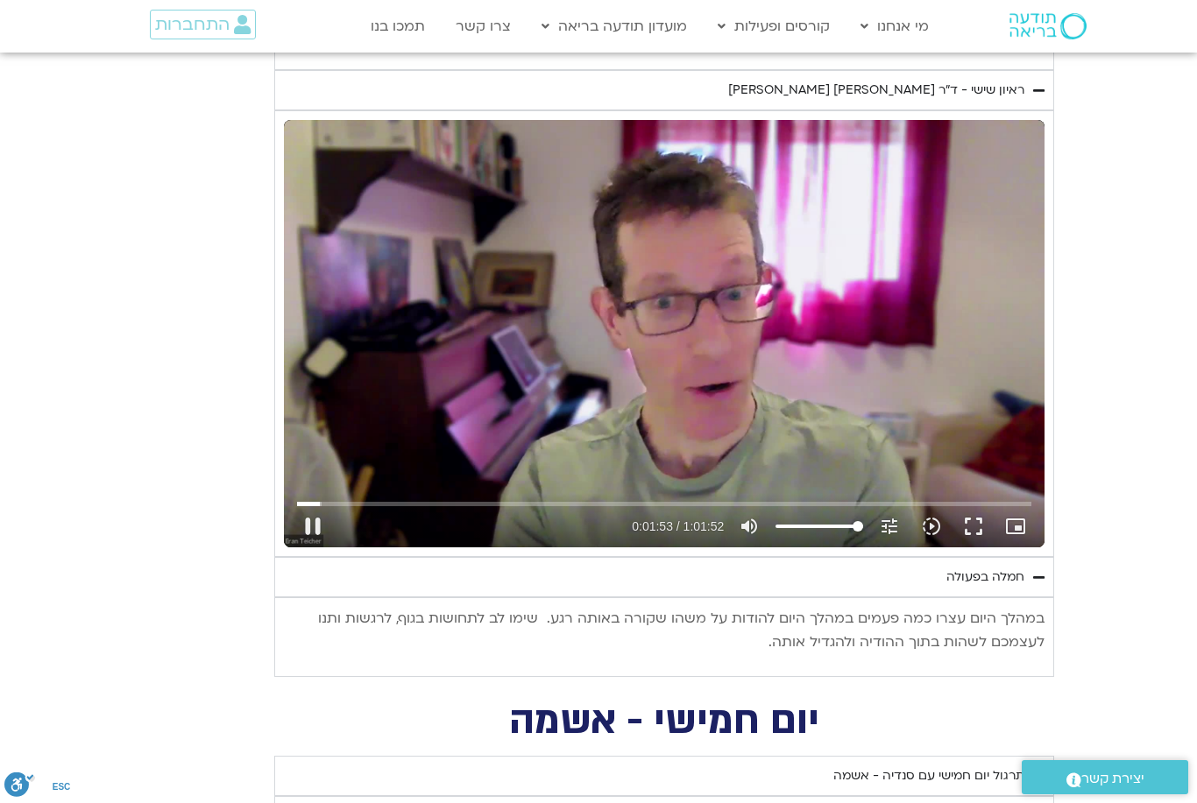
type input "113.255048155654"
click at [308, 516] on button "pause" at bounding box center [313, 527] width 42 height 42
type input "1155.77599867733"
type input "113.27651969732"
type input "1155.77599867733"
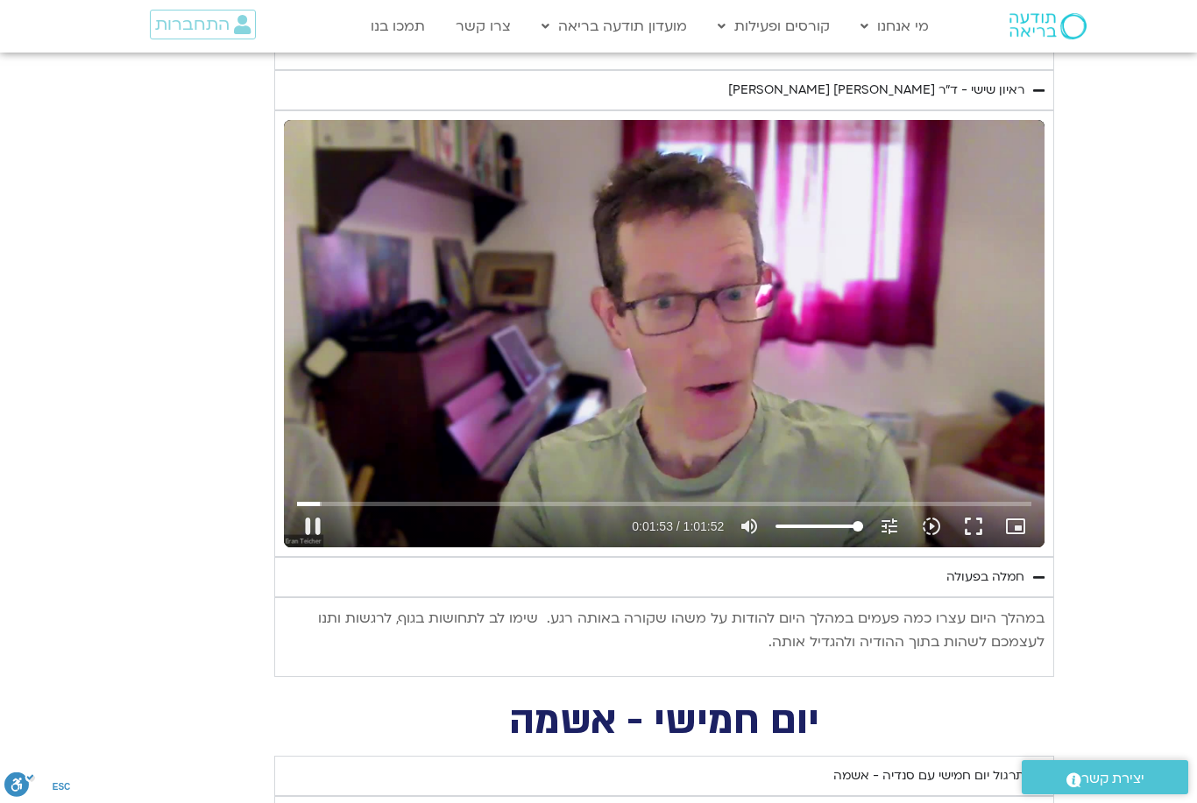
type input "113.27651969732"
type input "1155.77599867733"
type input "113.27651969732"
type input "1155.77599867733"
type input "113.27651969732"
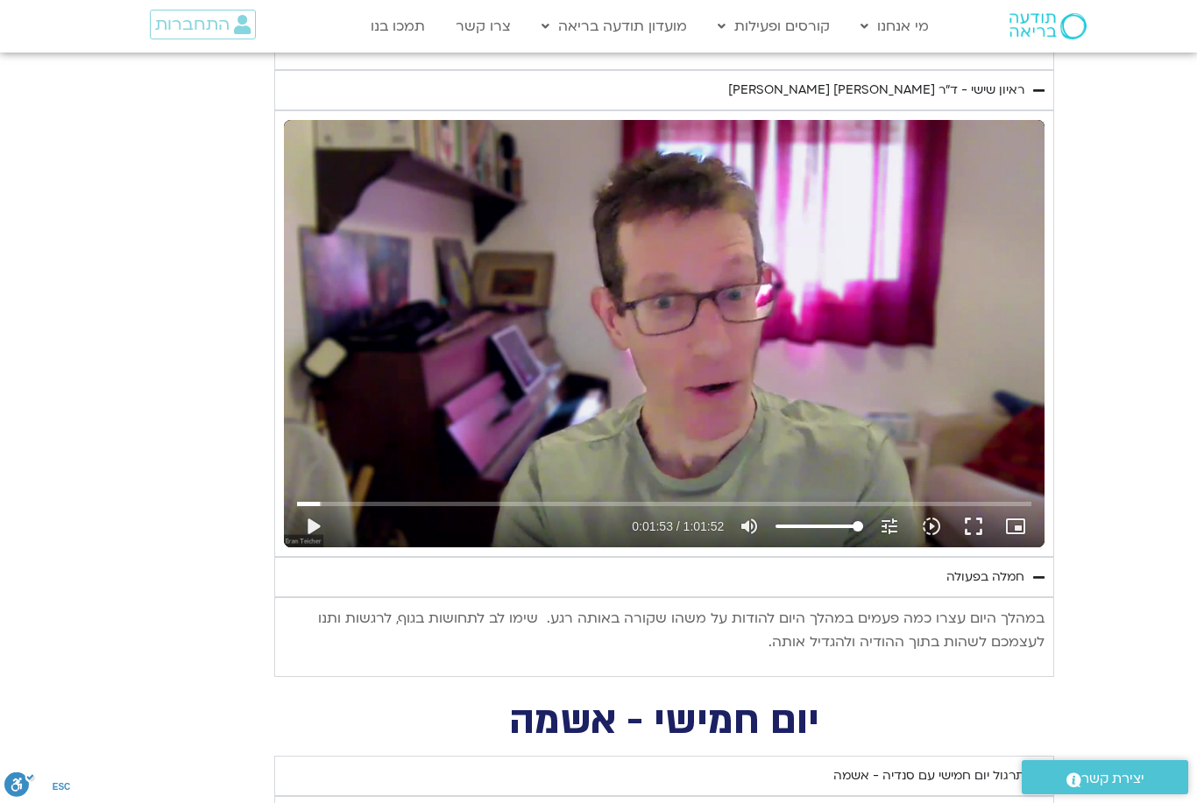
type input "1155.77599867733"
type input "113.27651969732"
type input "1155.77599867733"
type input "113.27651969732"
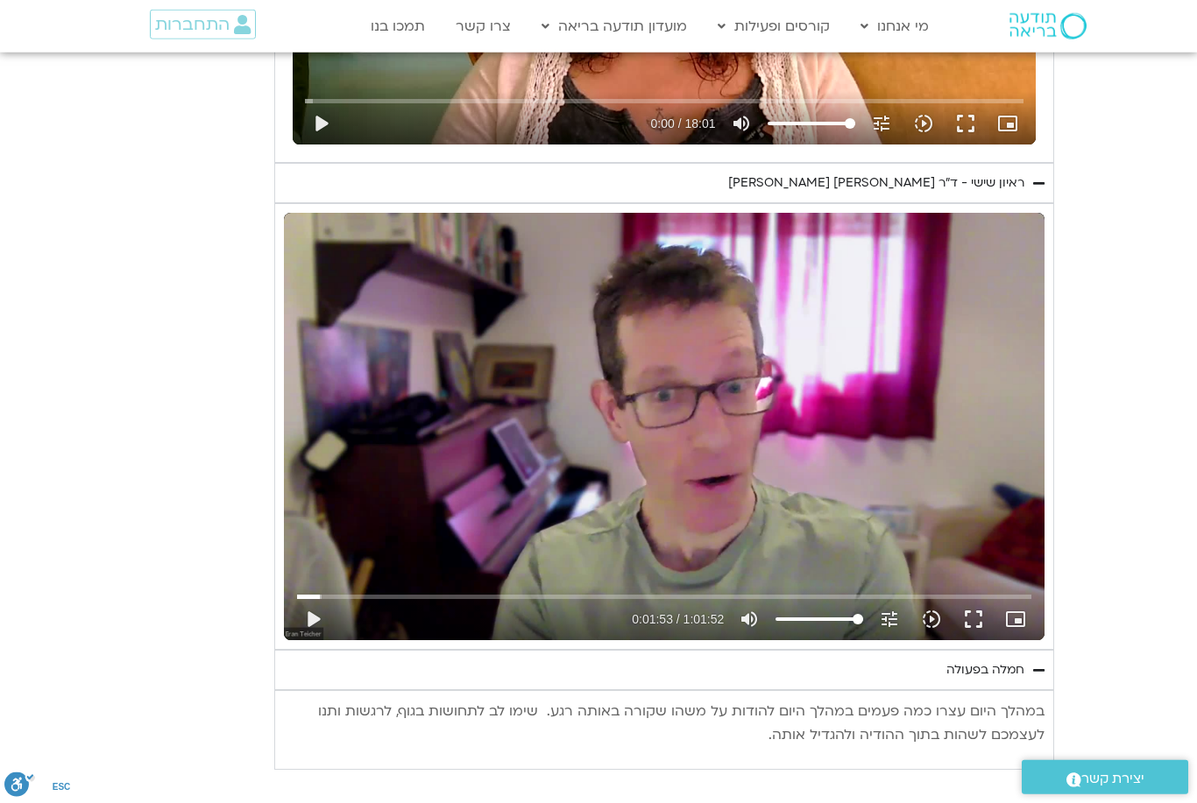
type input "1155.77599867733"
type input "113.27651969732"
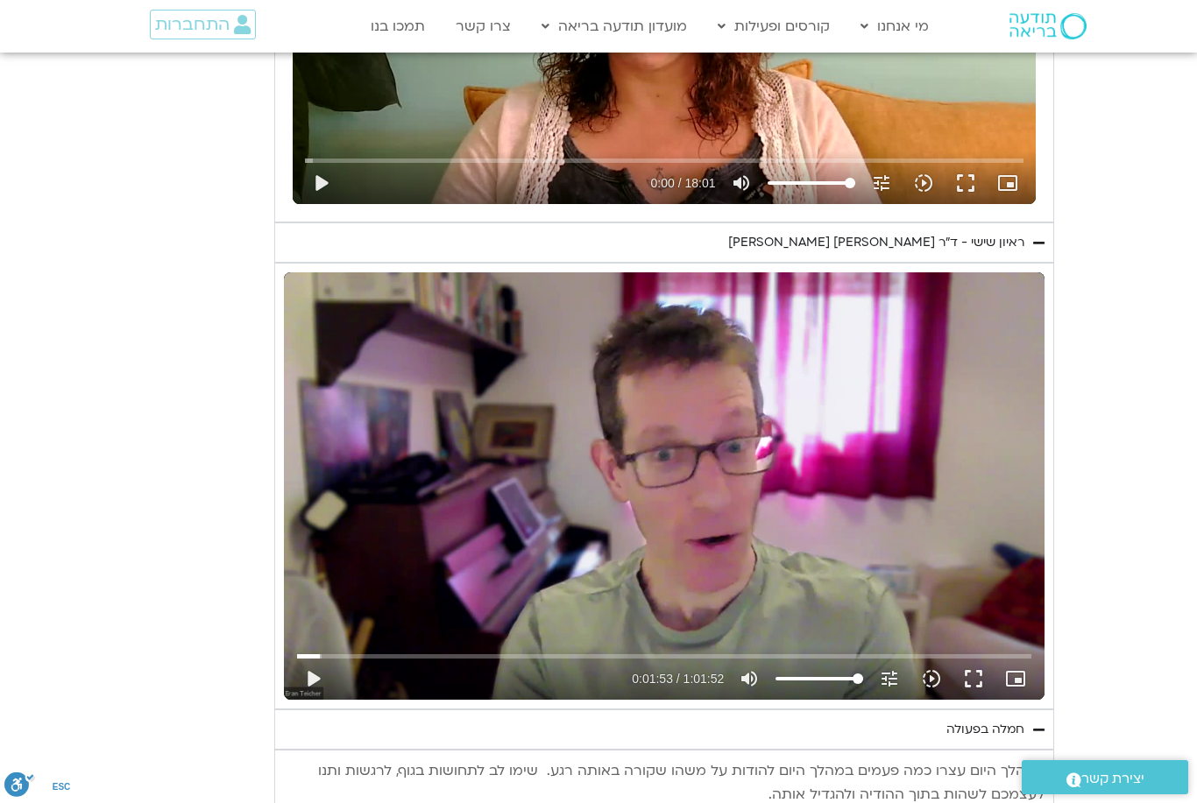
type input "1155.77599867733"
type input "113.27651969732"
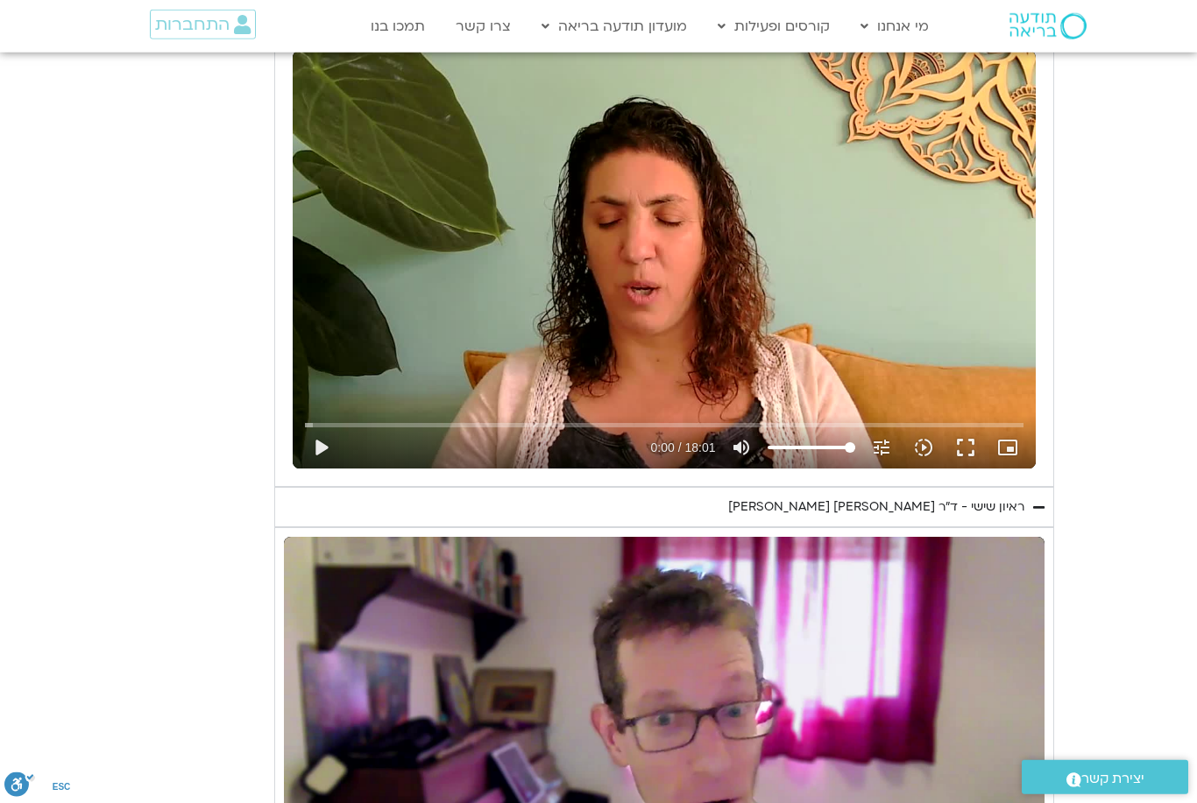
type input "1155.77599867733"
type input "113.27651969732"
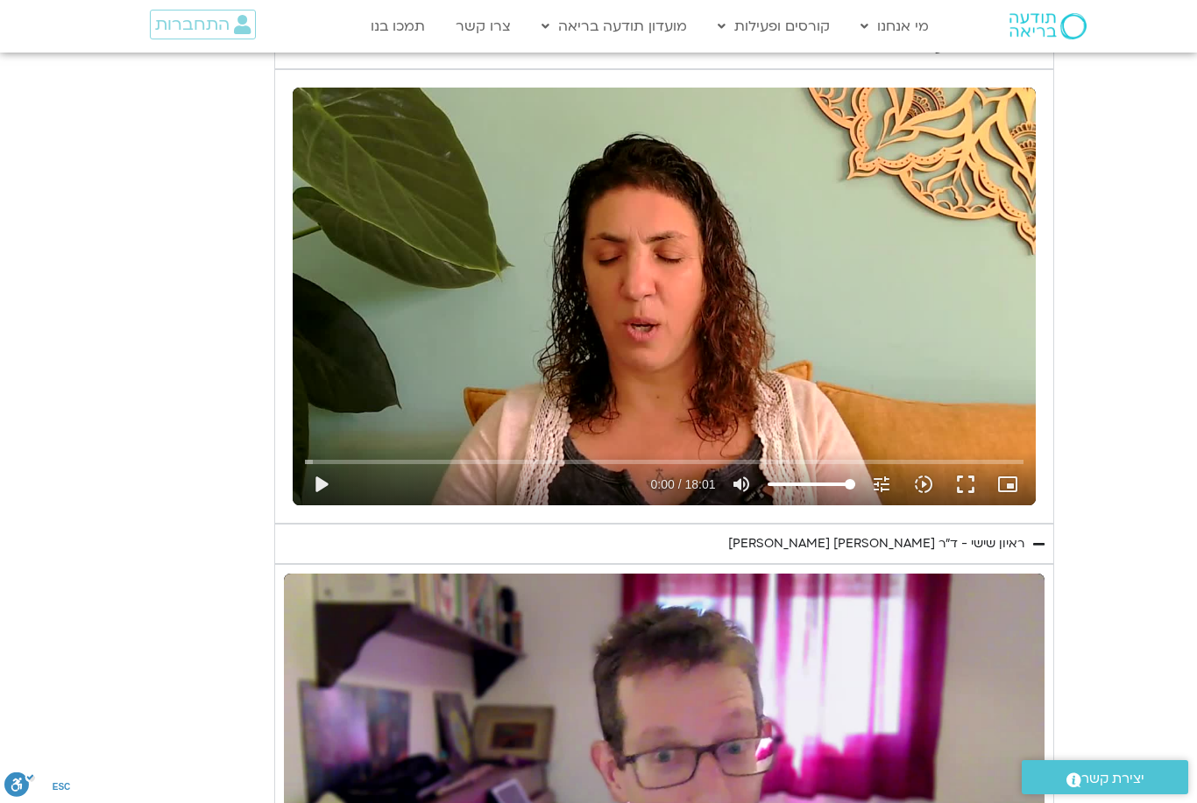
type input "1155.77599867733"
type input "113.27651969732"
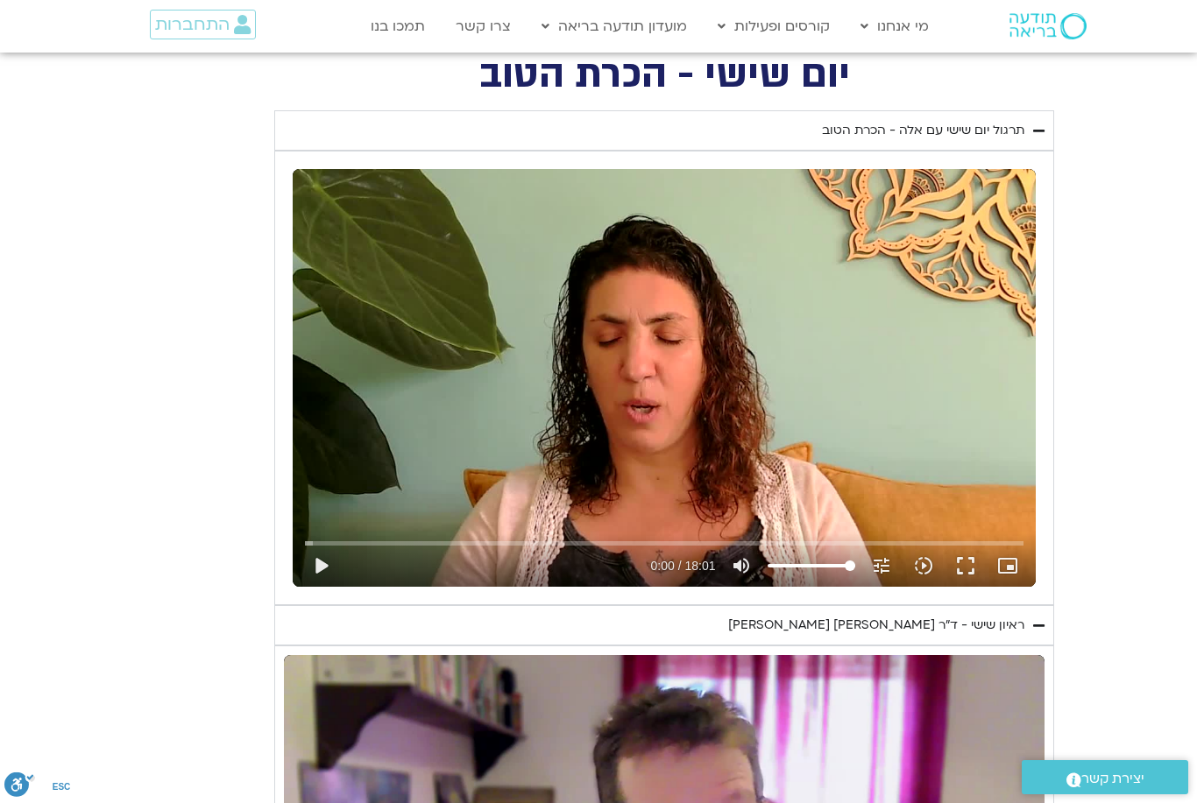
type input "1155.77599867733"
type input "113.27651969732"
type input "1155.77599867733"
type input "113.27651969732"
type input "1155.77599867733"
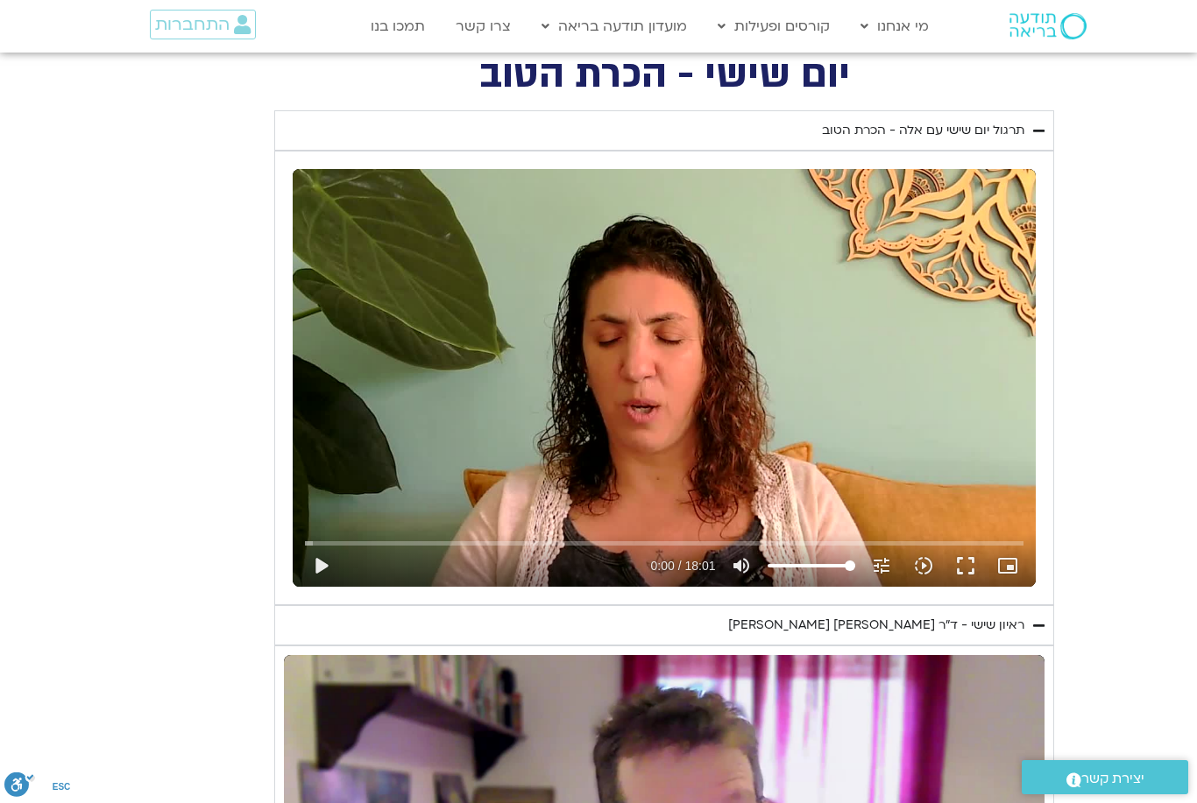
type input "113.27651969732"
type input "1155.77599867733"
type input "113.27651969732"
type input "1155.77599867733"
type input "113.27651969732"
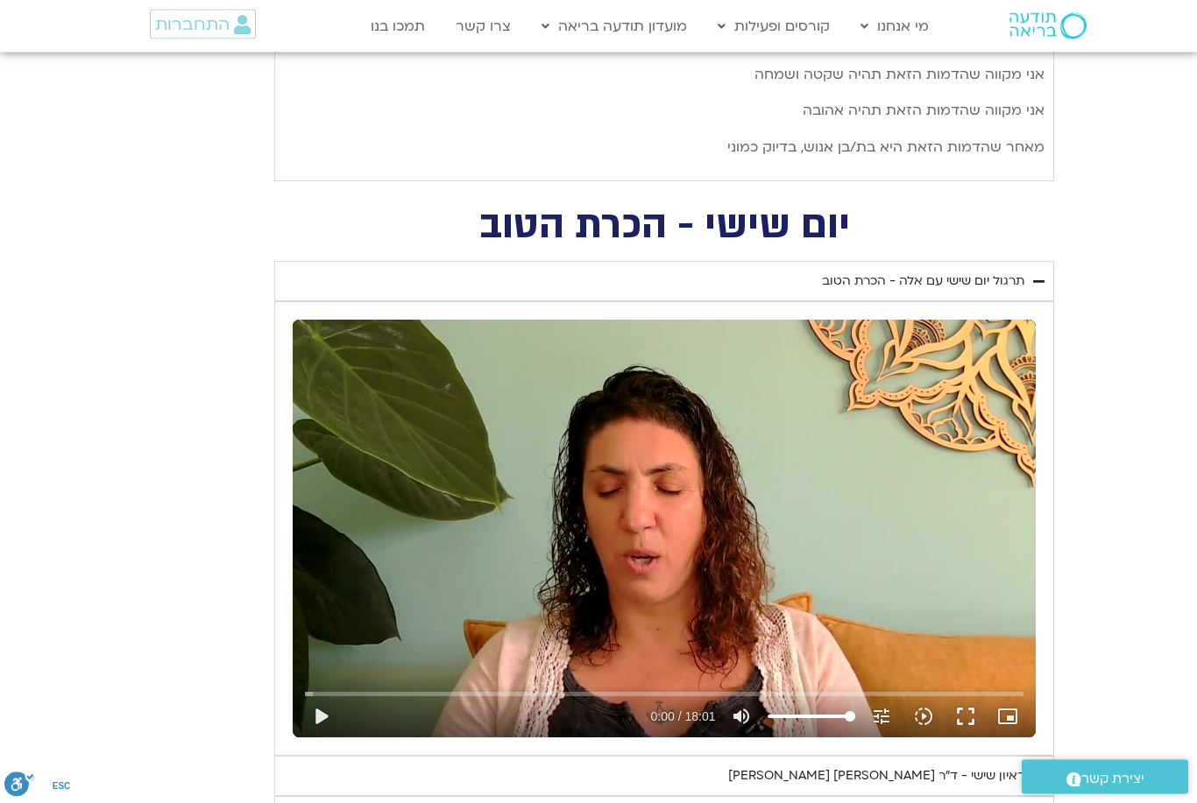
type input "1155.77599867733"
type input "113.27651969732"
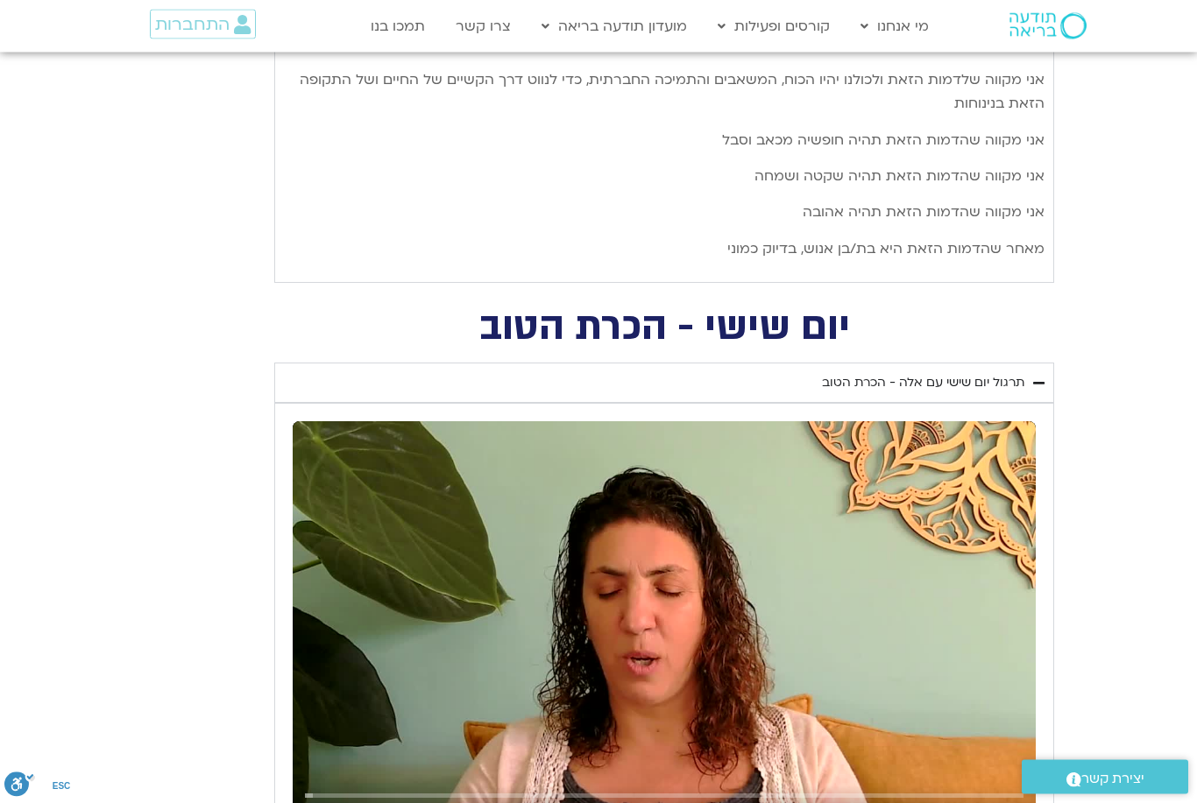
type input "1155.77599867733"
type input "113.27651969732"
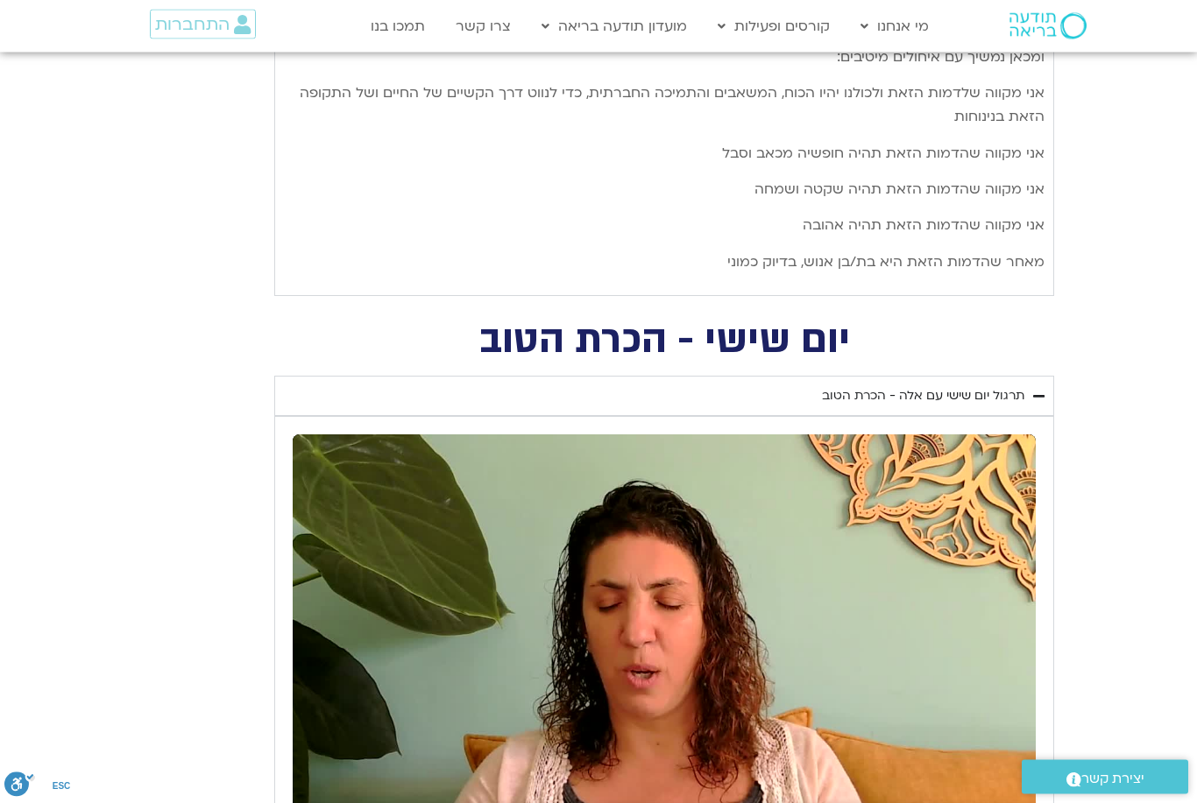
type input "1155.77599867733"
type input "113.27651969732"
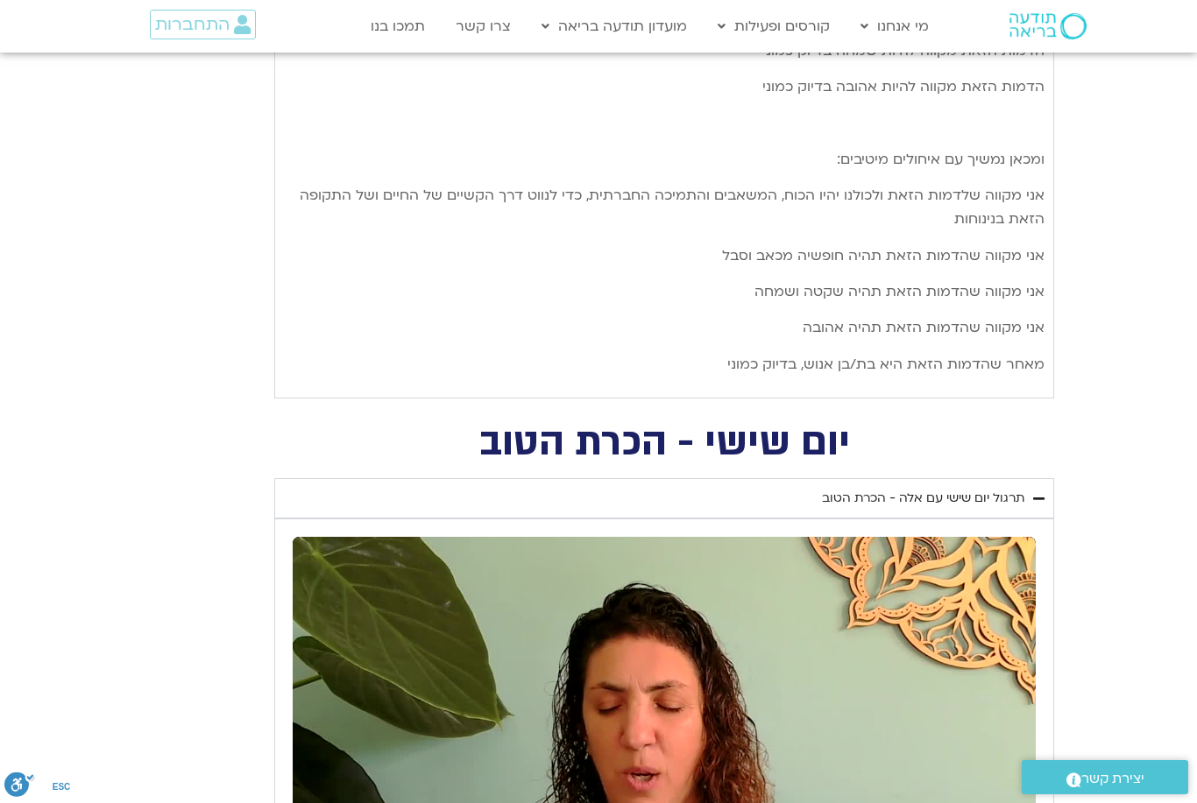
type input "1155.77599867733"
type input "113.27651969732"
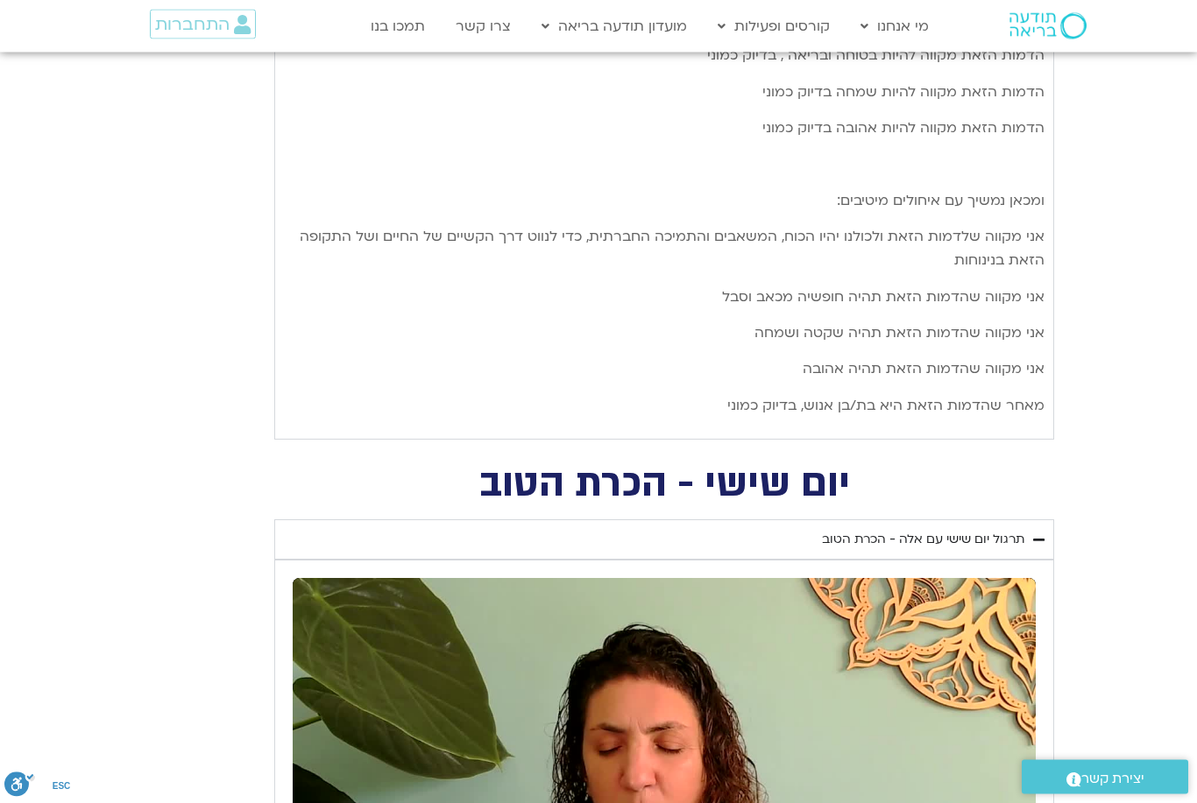
type input "1155.77599867733"
type input "113.27651969732"
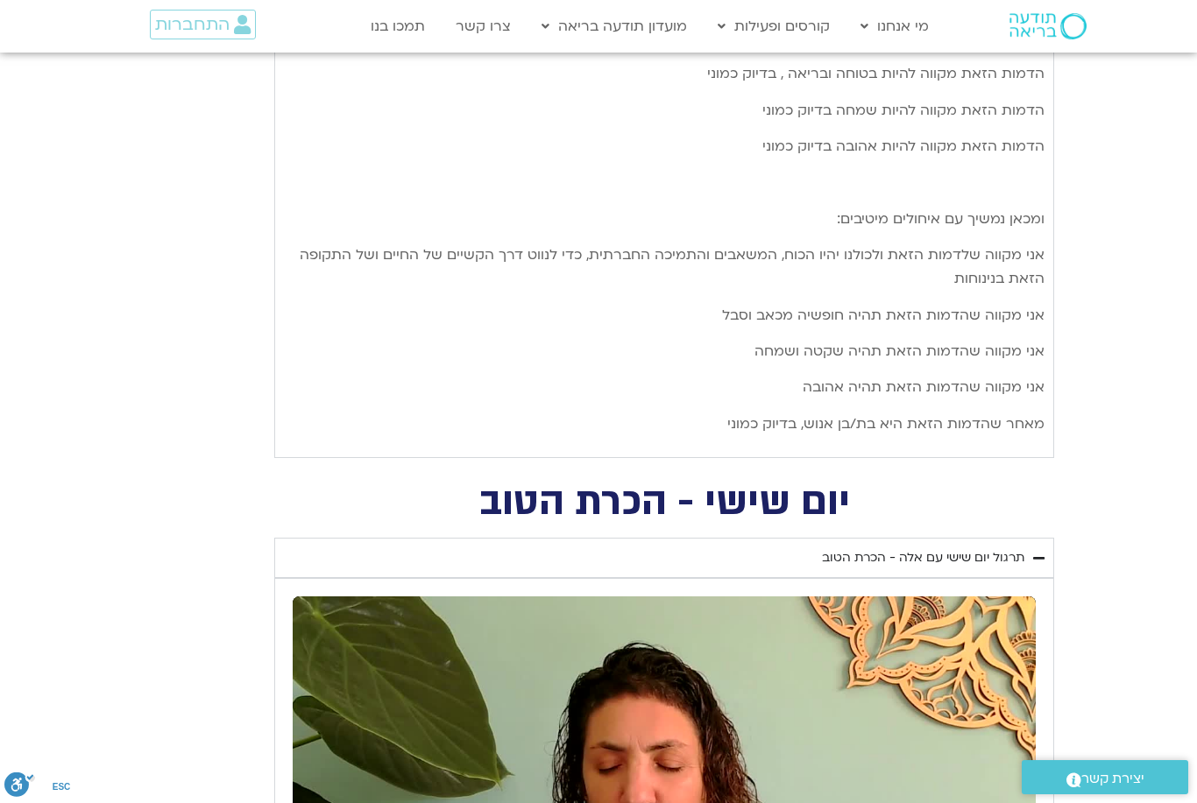
type input "1155.77599867733"
type input "113.27651969732"
type input "1155.77599867733"
type input "113.27651969732"
type input "1155.77599867733"
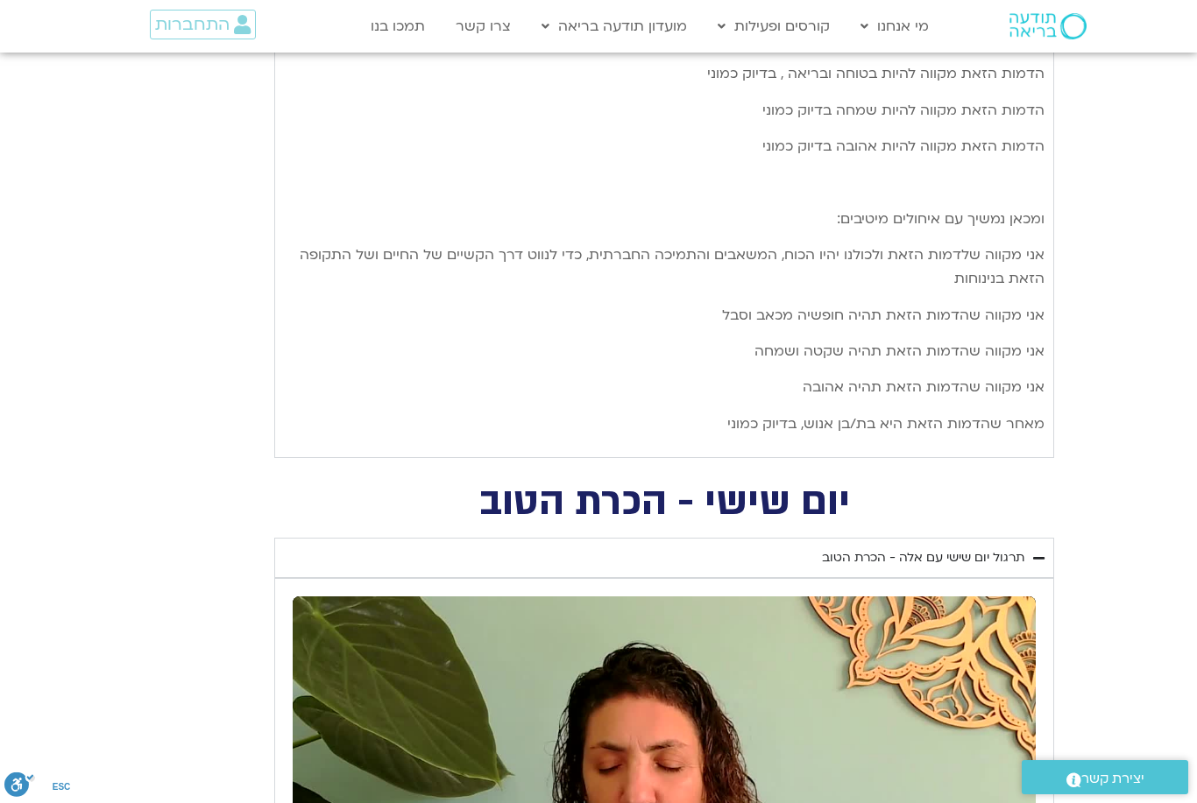
type input "113.27651969732"
type input "1155.77599867733"
type input "113.27651969732"
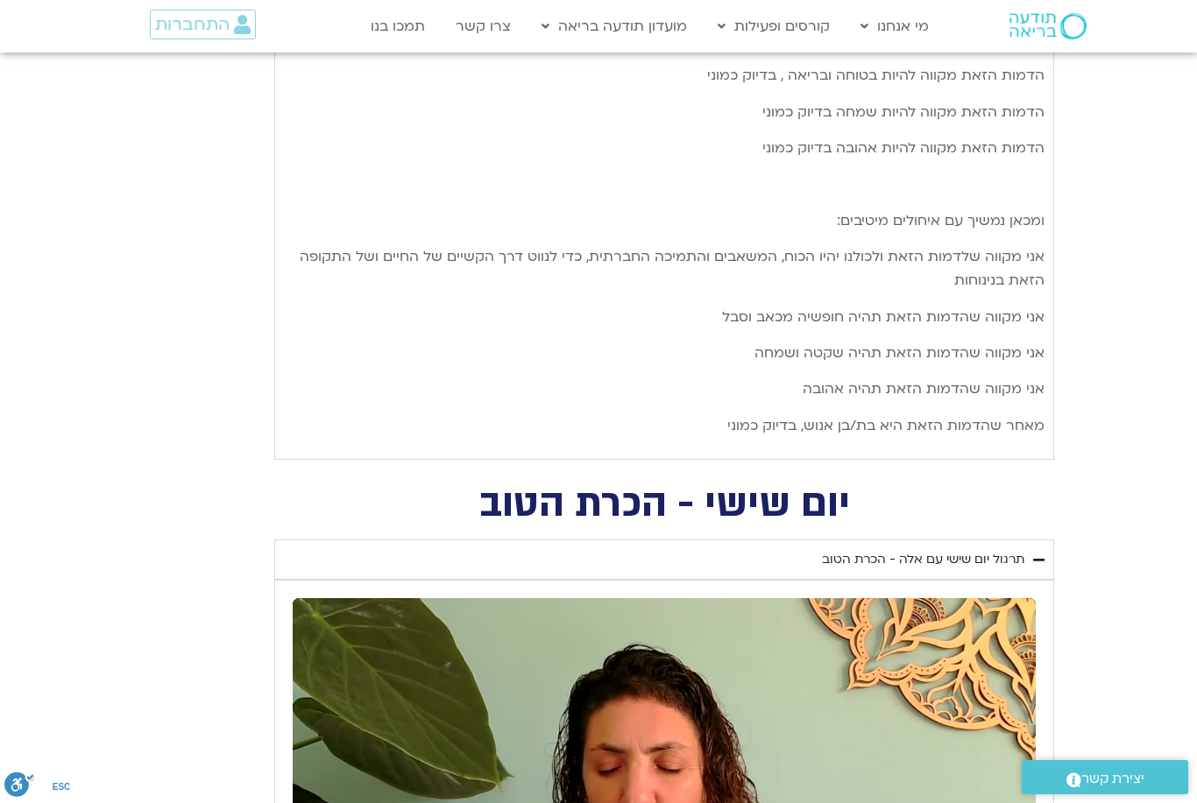
type input "1155.77599867733"
type input "113.27651969732"
type input "1155.77599867733"
type input "113.27651969732"
type input "1155.77599867733"
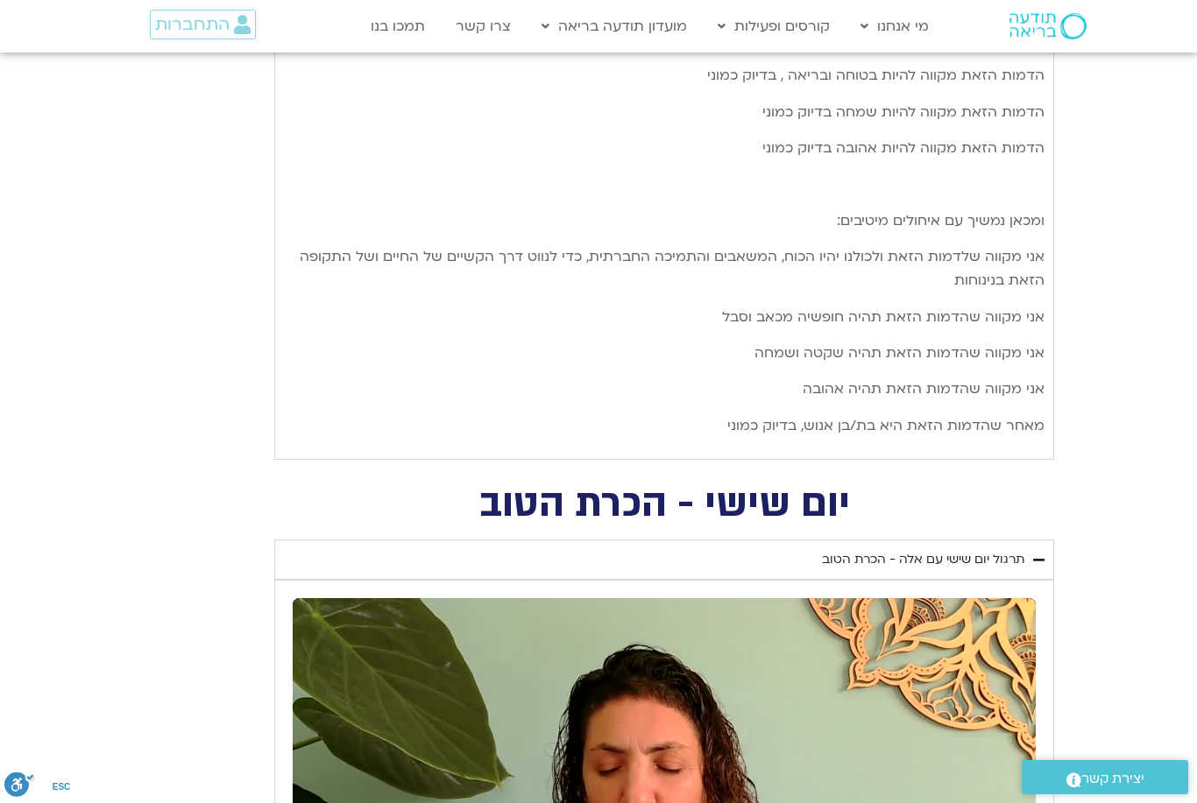
type input "113.27651969732"
type input "1155.77599867733"
type input "113.27651969732"
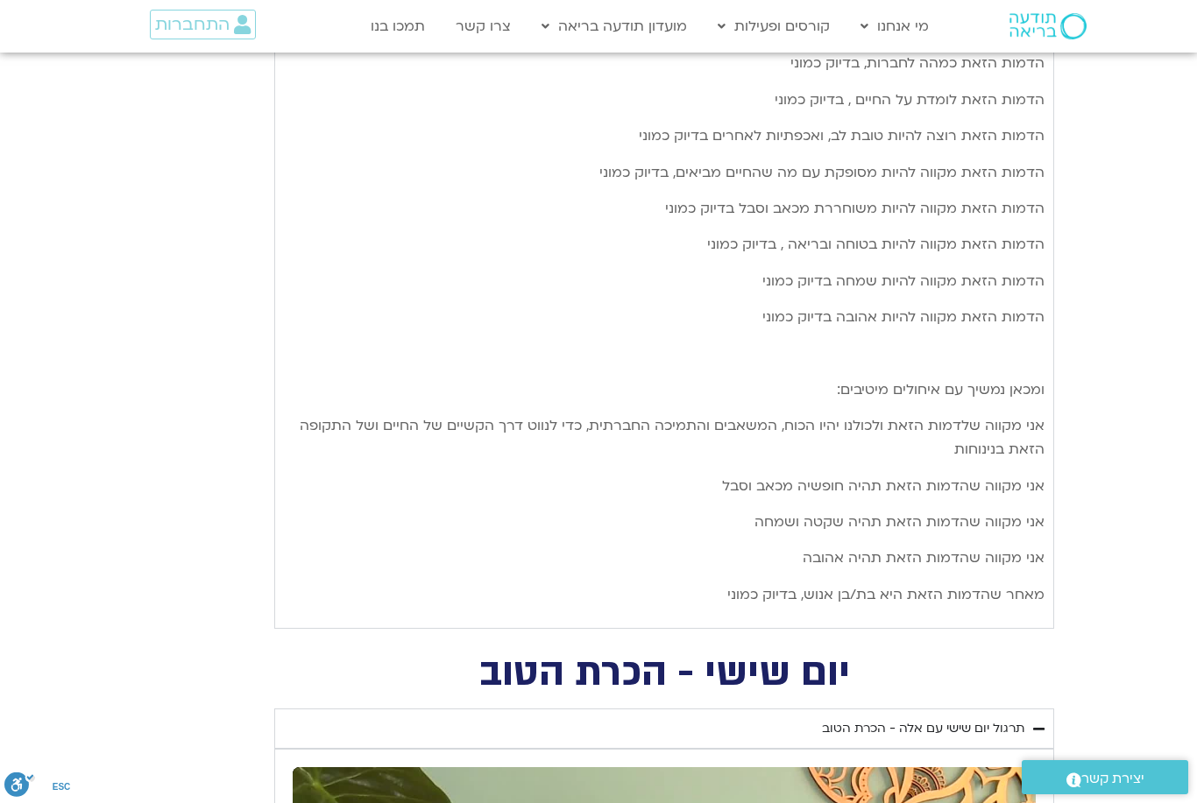
type input "1155.77599867733"
type input "113.27651969732"
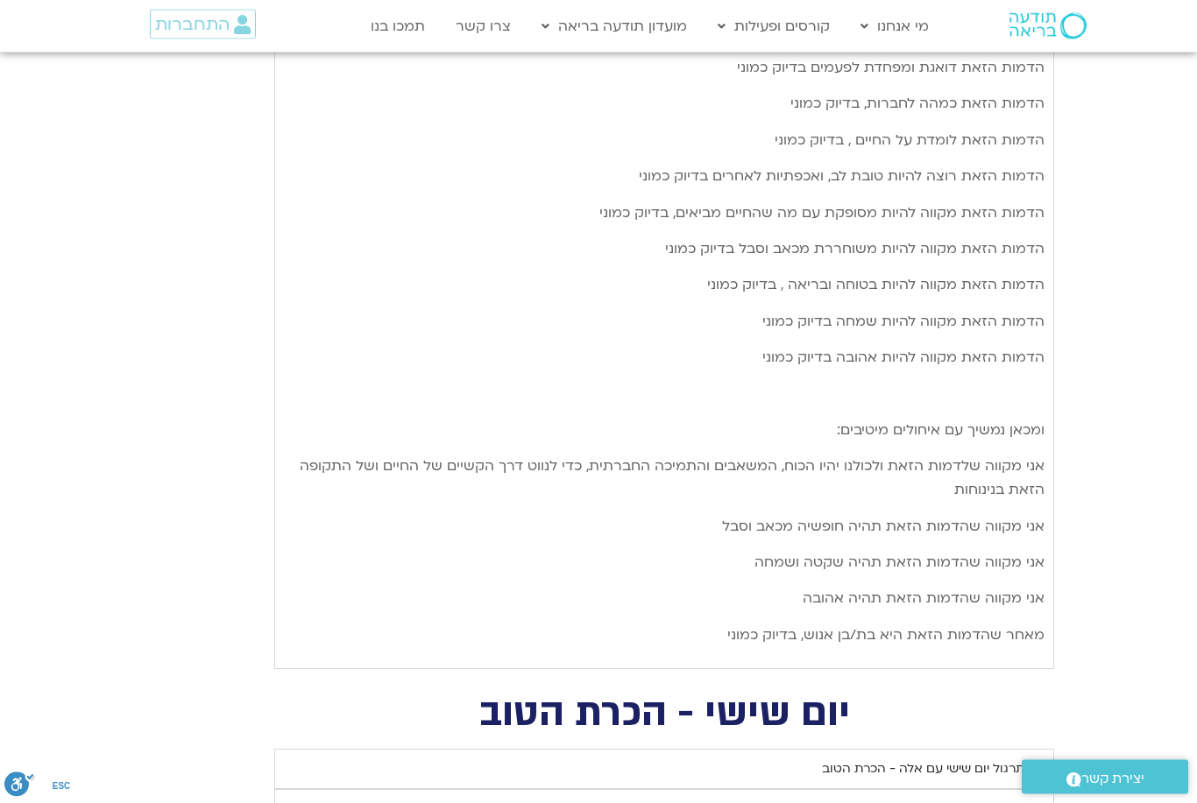
type input "1155.77599867733"
type input "113.27651969732"
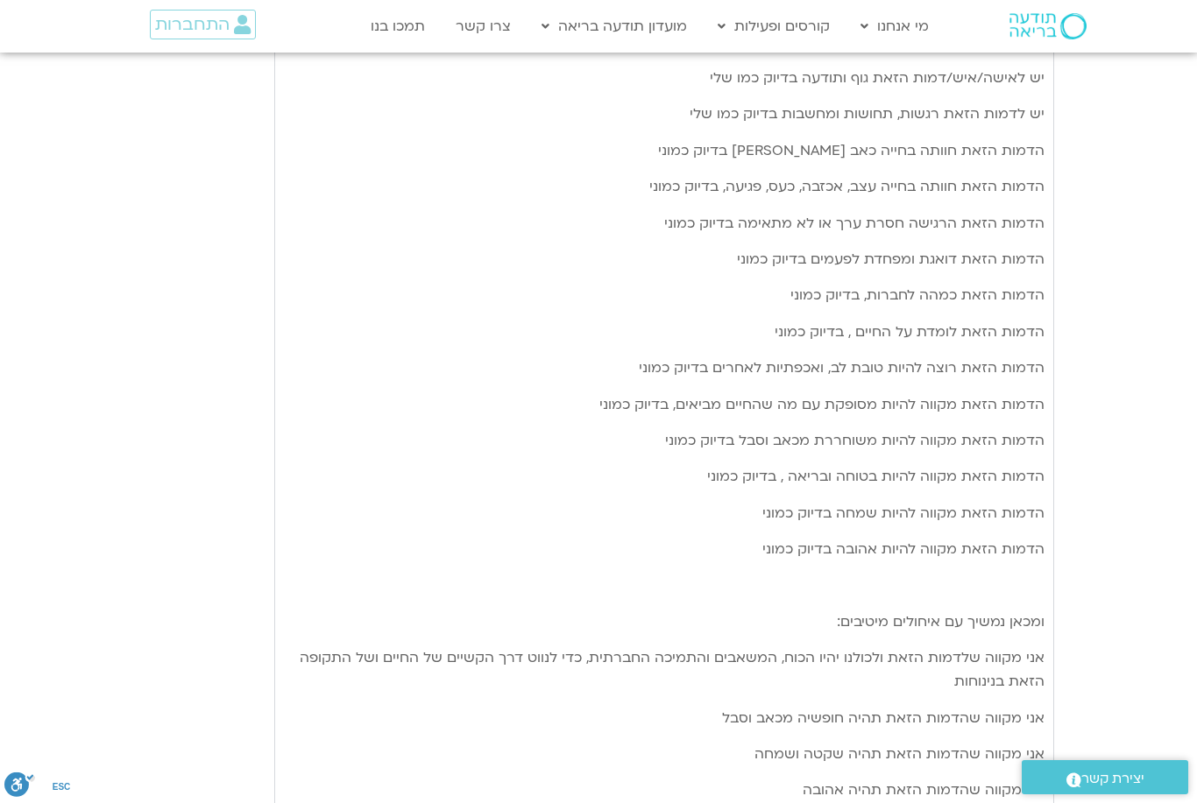
type input "1155.77599867733"
type input "113.27651969732"
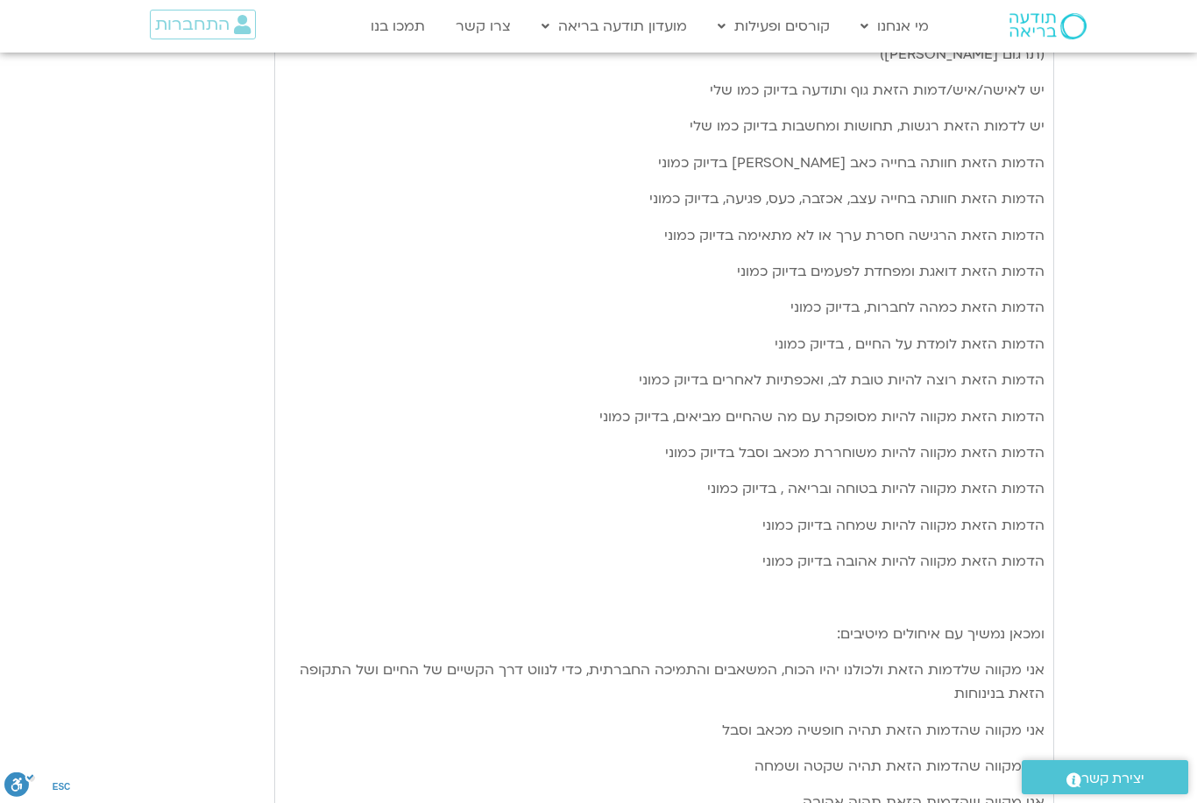
type input "1155.77599867733"
type input "113.27651969732"
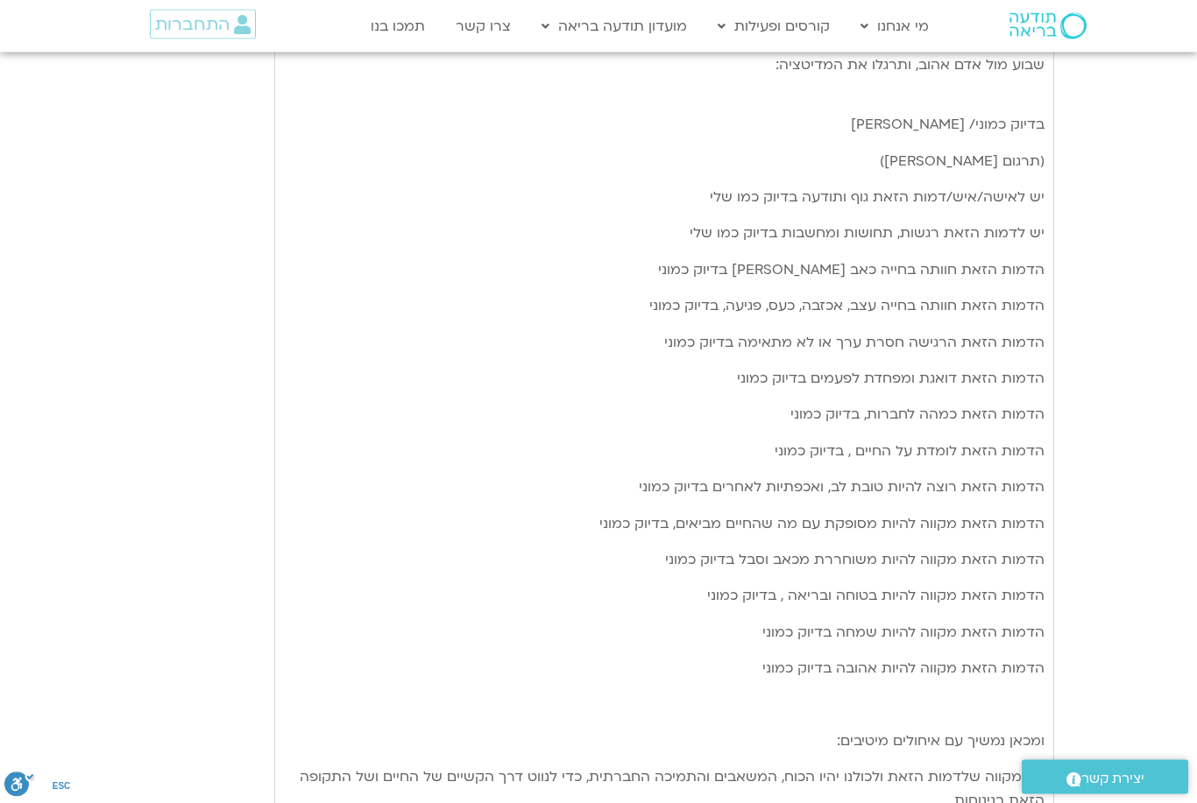
type input "1155.77599867733"
type input "113.27651969732"
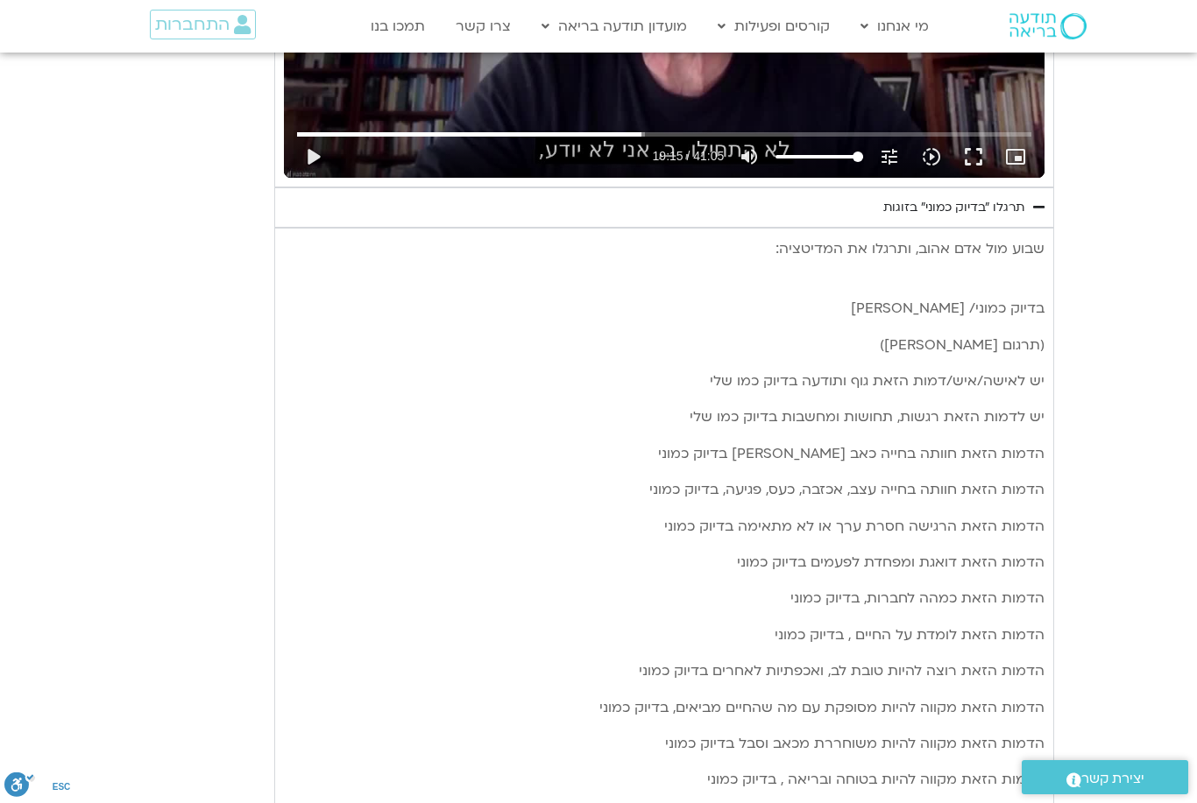
type input "1155.77599867733"
type input "113.27651969732"
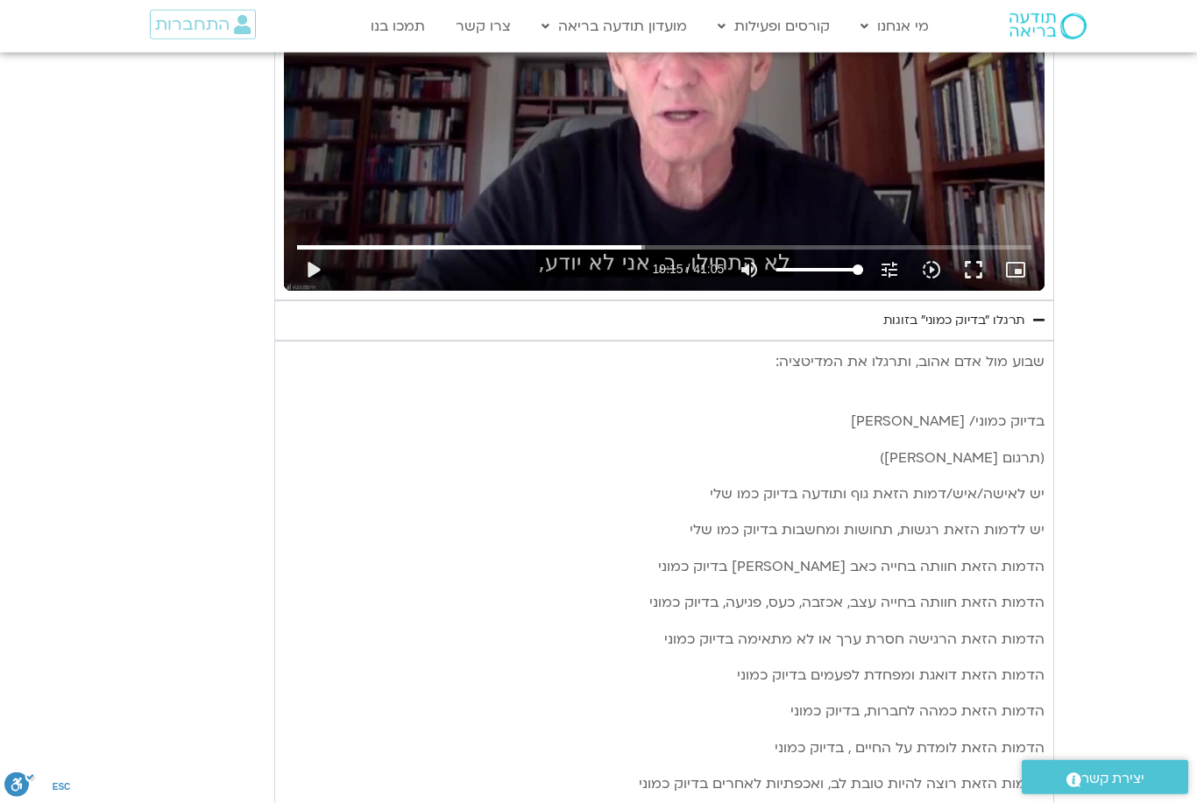
type input "1155.77599867733"
type input "113.27651969732"
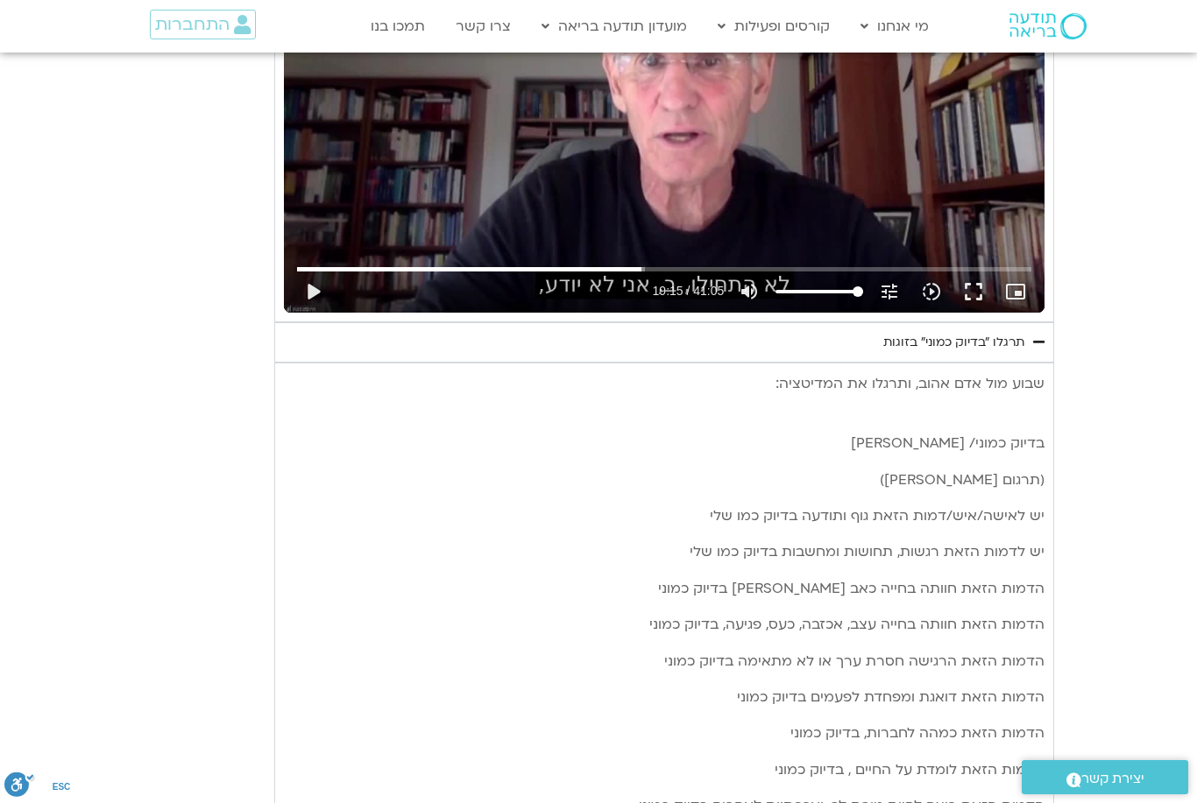
type input "1155.77599867733"
type input "113.27651969732"
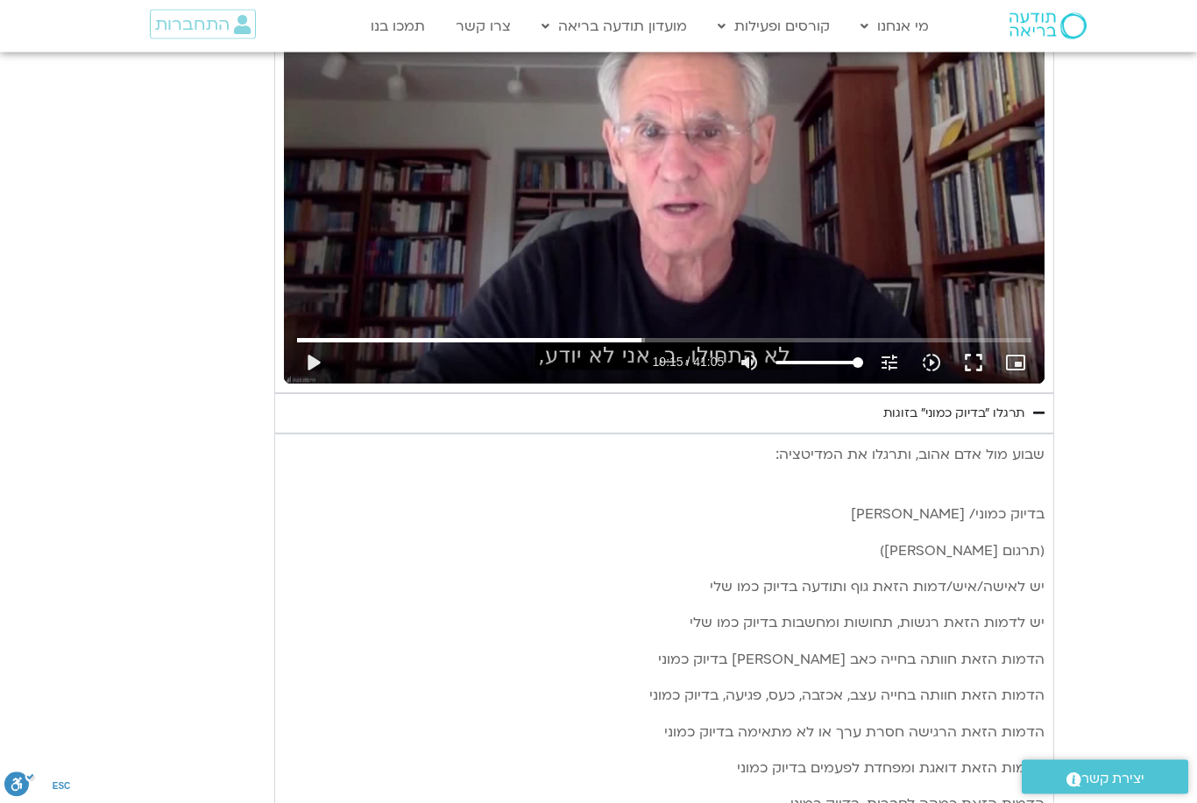
type input "1155.77599867733"
type input "113.27651969732"
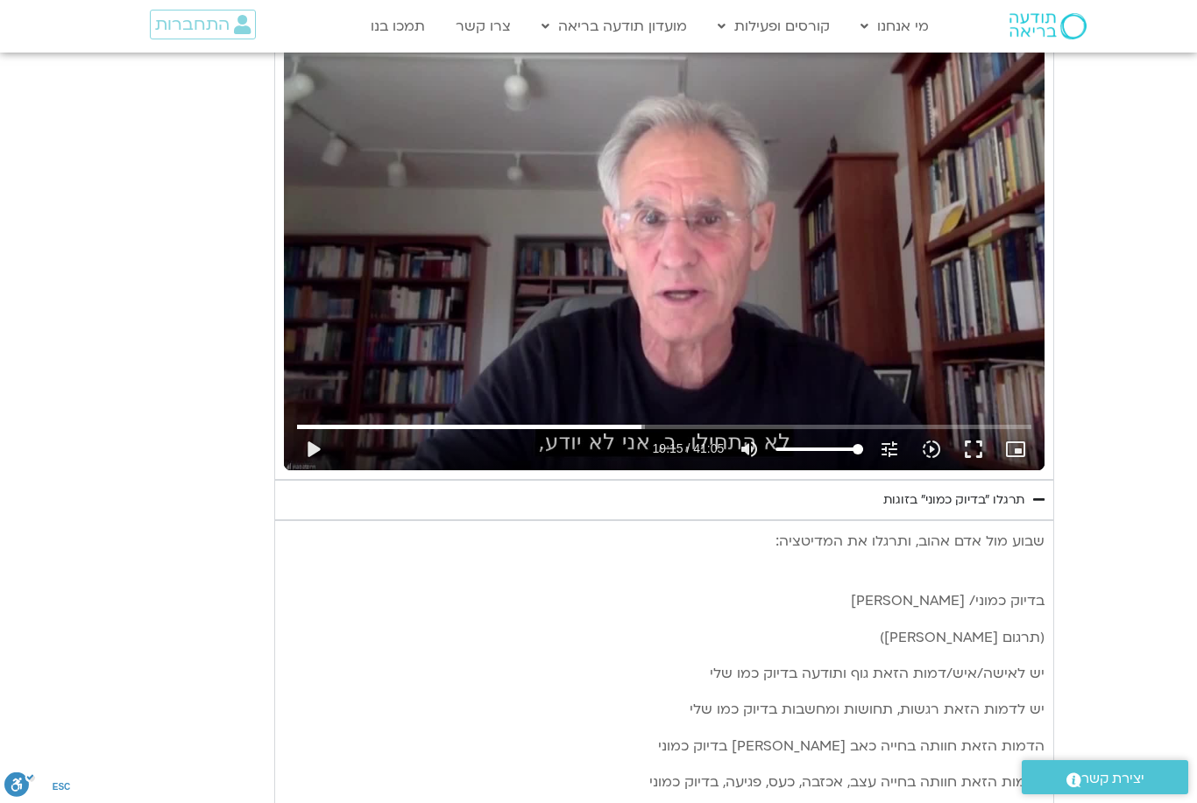
type input "1155.77599867733"
type input "113.27651969732"
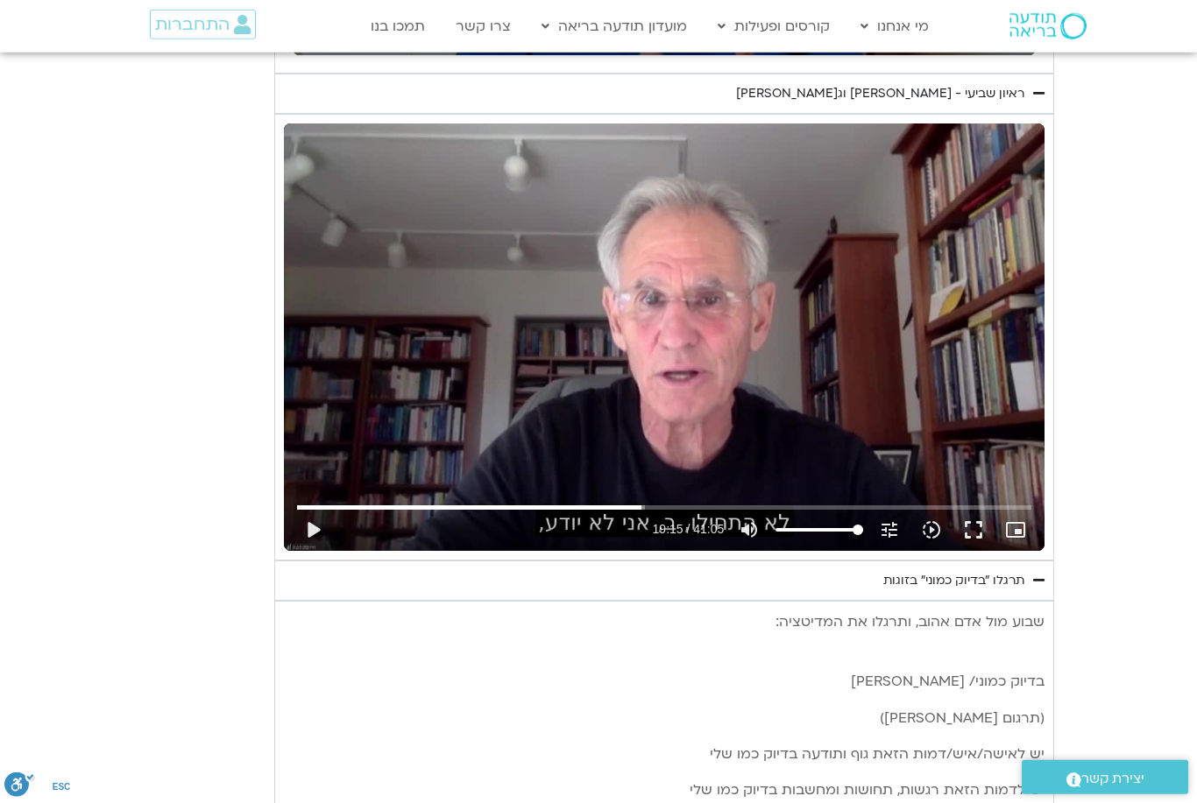
type input "1155.77599867733"
type input "113.27651969732"
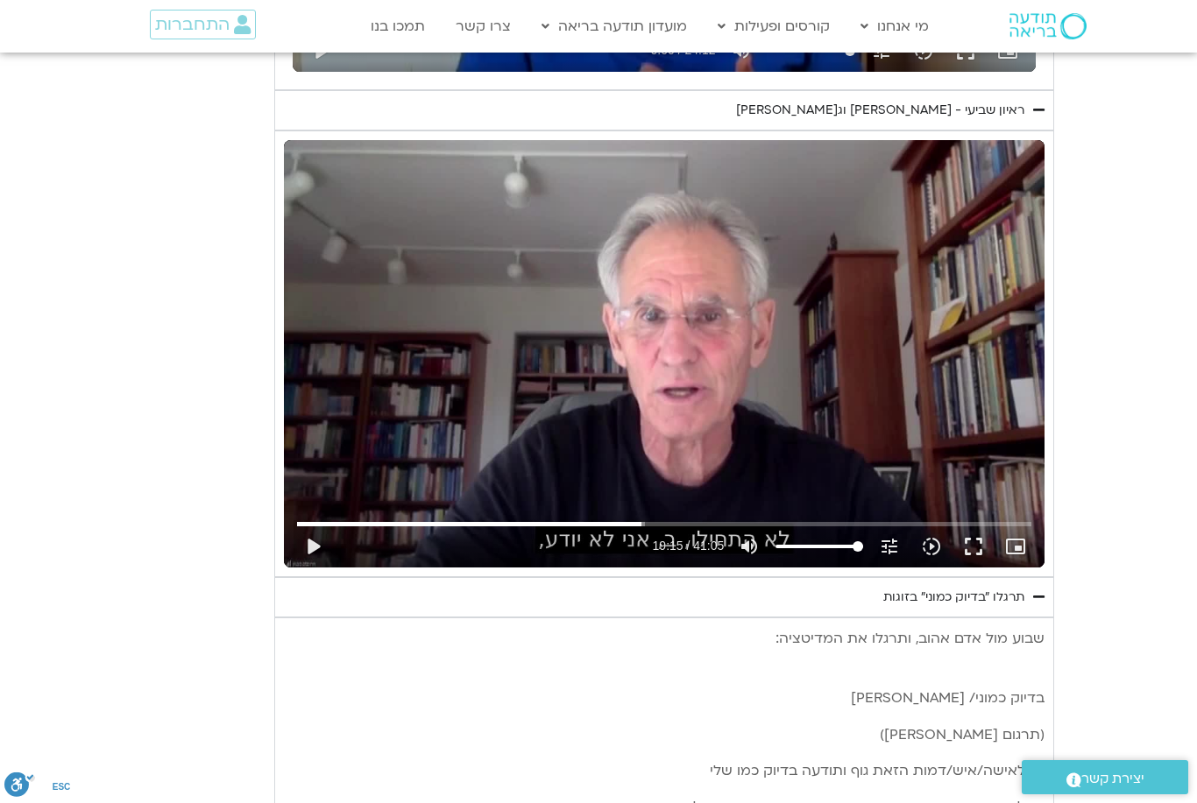
type input "1155.77599867733"
type input "113.27651969732"
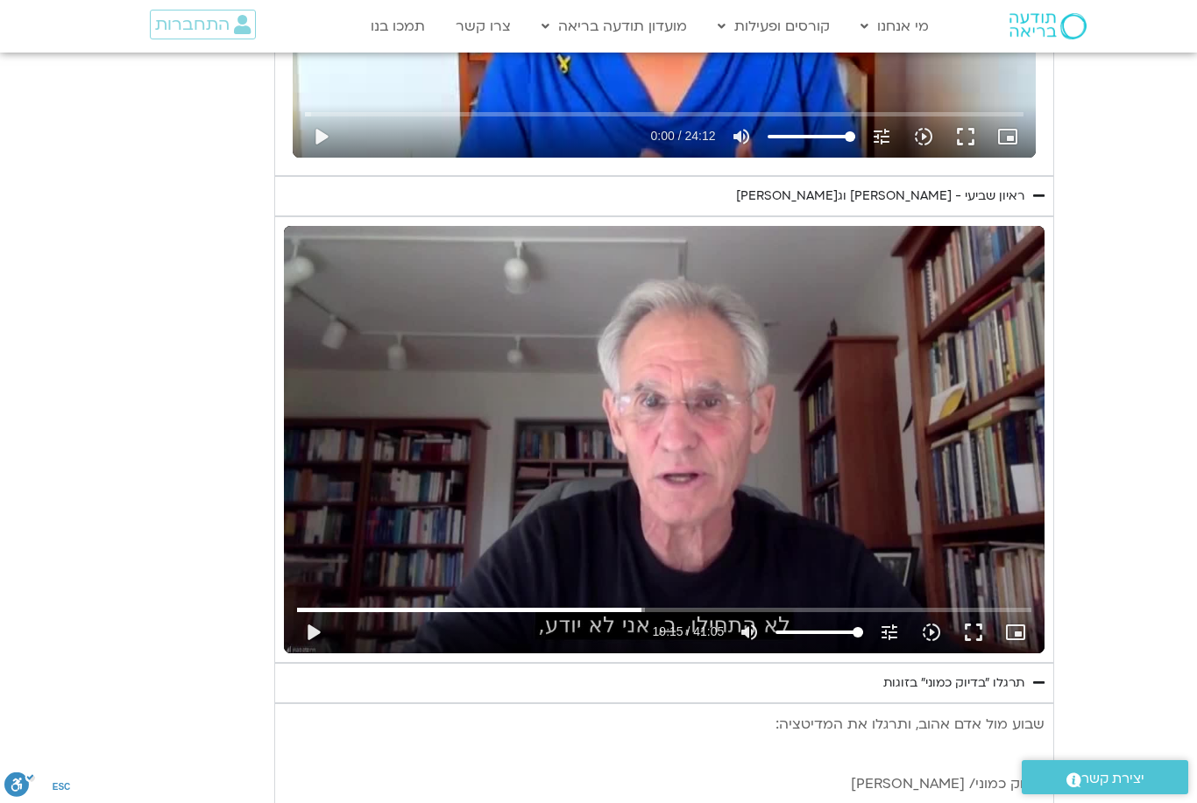
type input "1155.77599867733"
type input "113.27651969732"
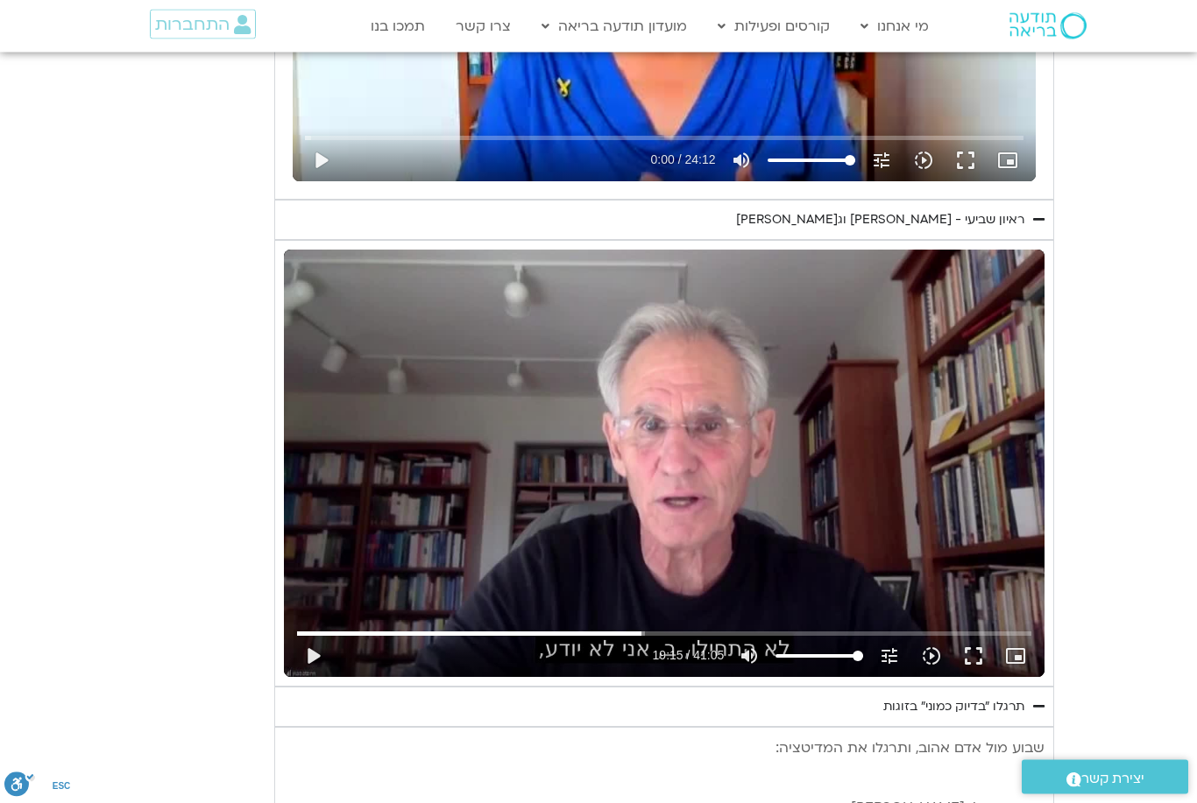
type input "1155.77599867733"
type input "113.27651969732"
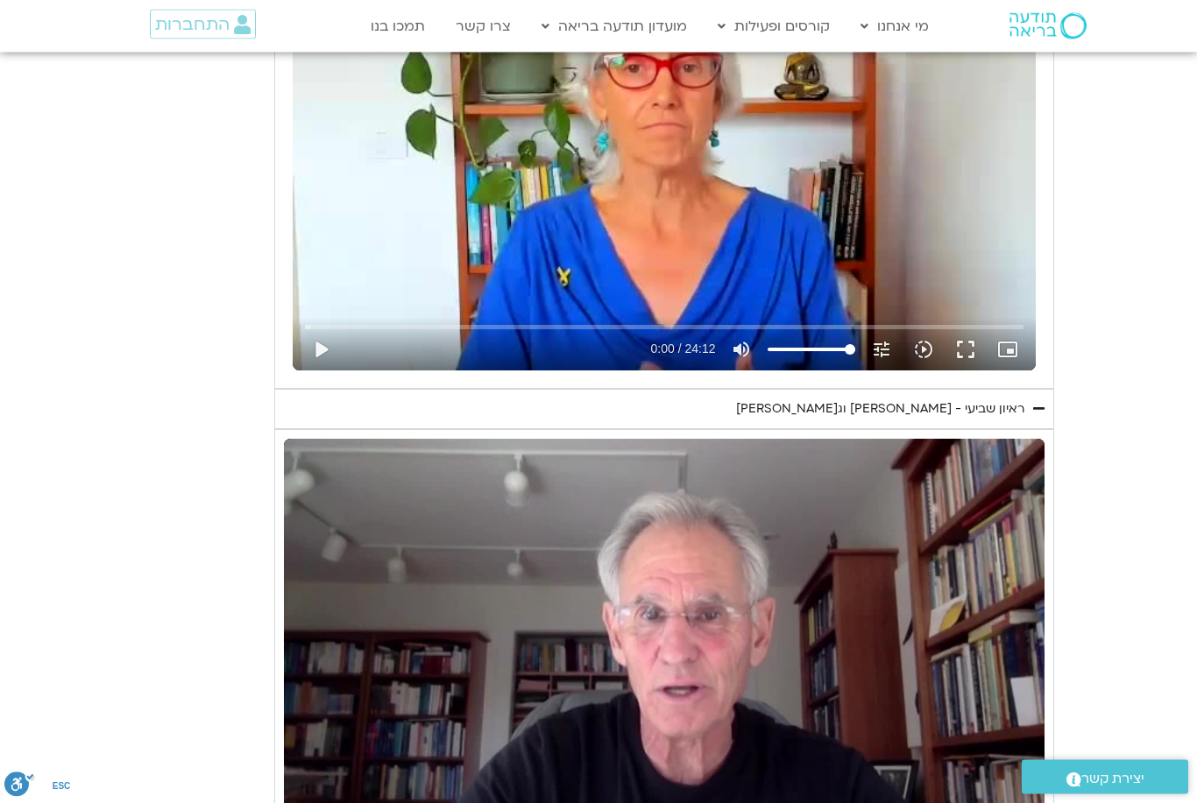
type input "1155.77599867733"
type input "113.27651969732"
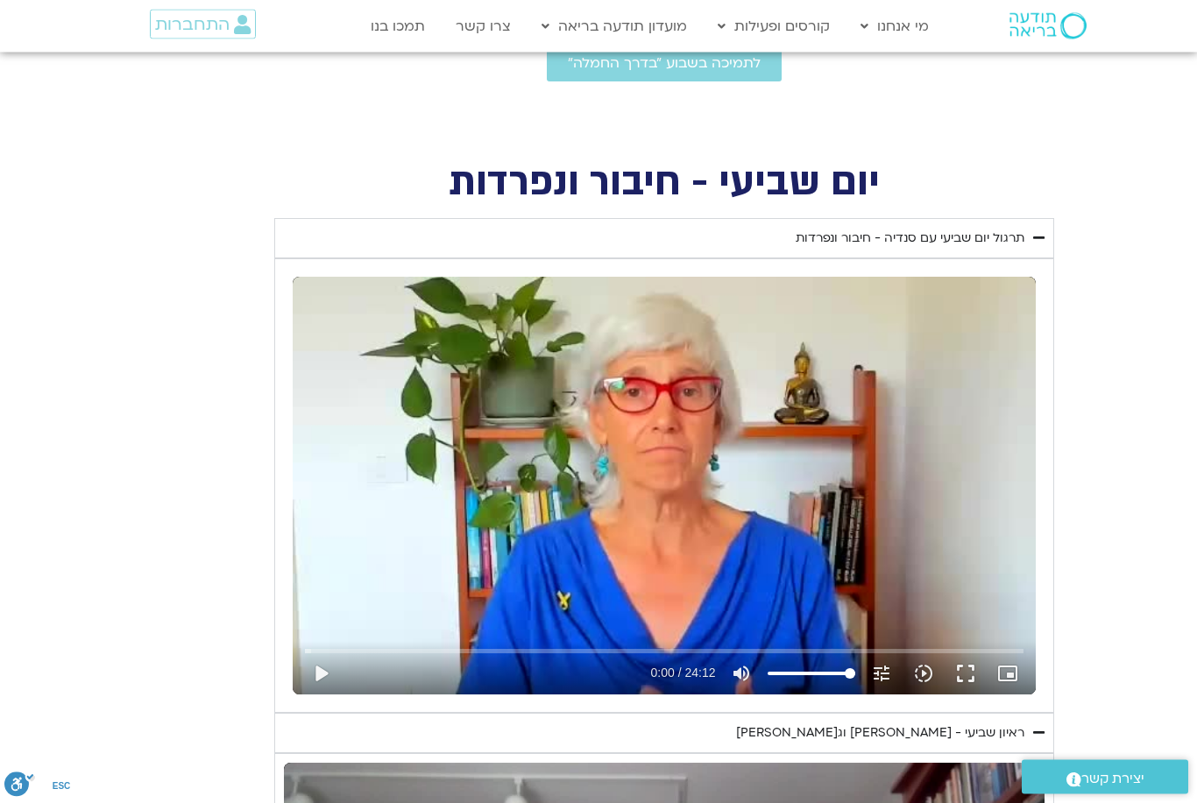
type input "1155.77599867733"
type input "113.27651969732"
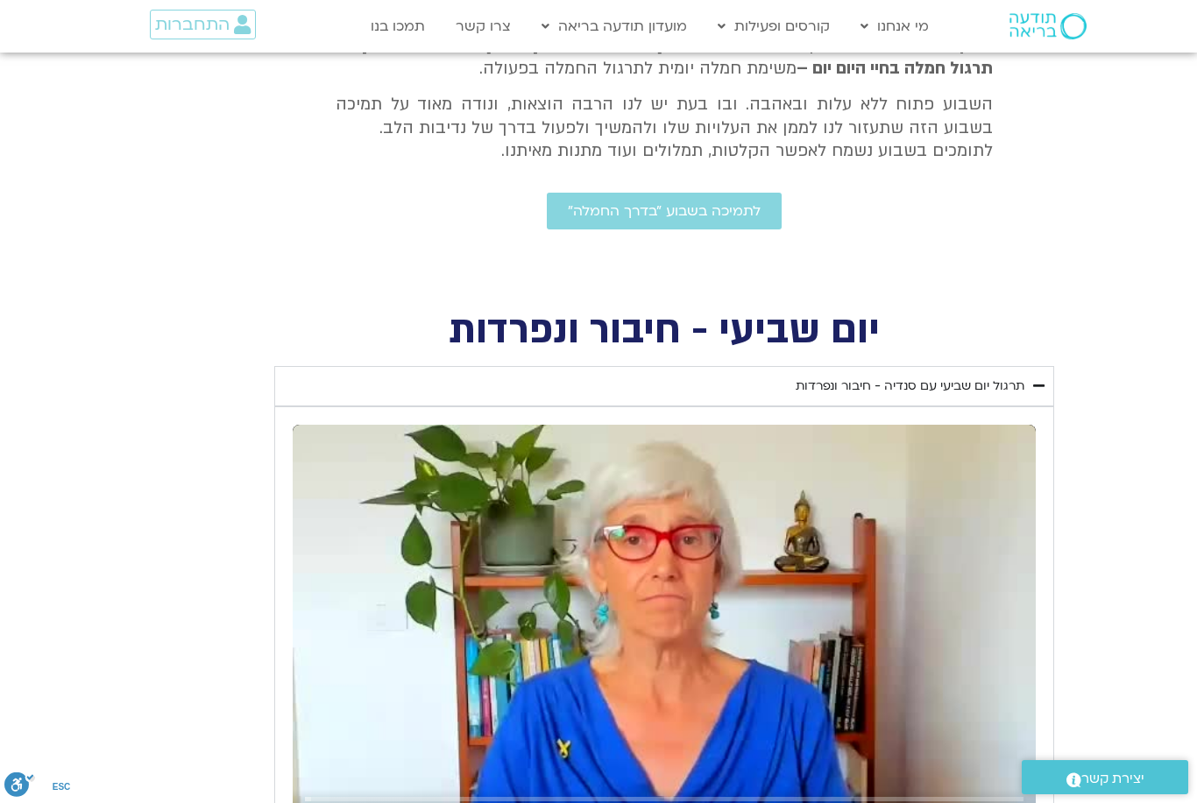
type input "1155.77599867733"
type input "113.27651969732"
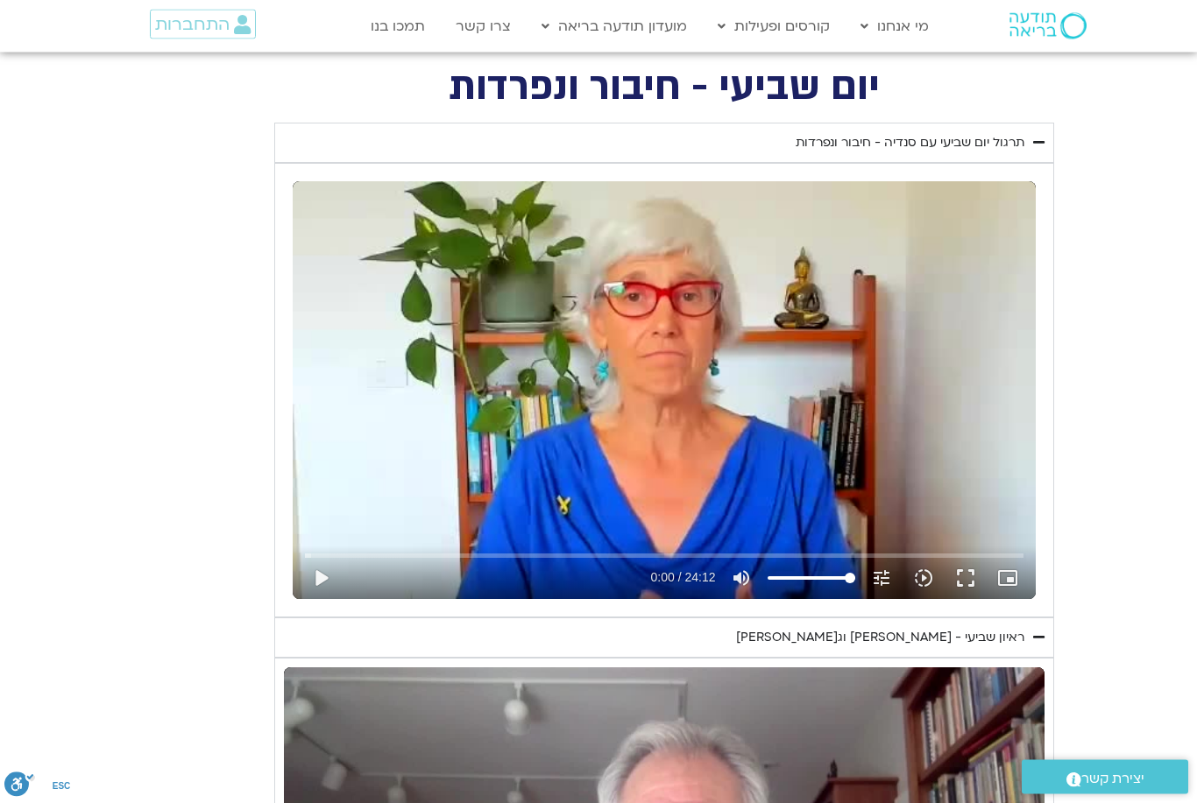
scroll to position [732, 0]
